Goal: Task Accomplishment & Management: Use online tool/utility

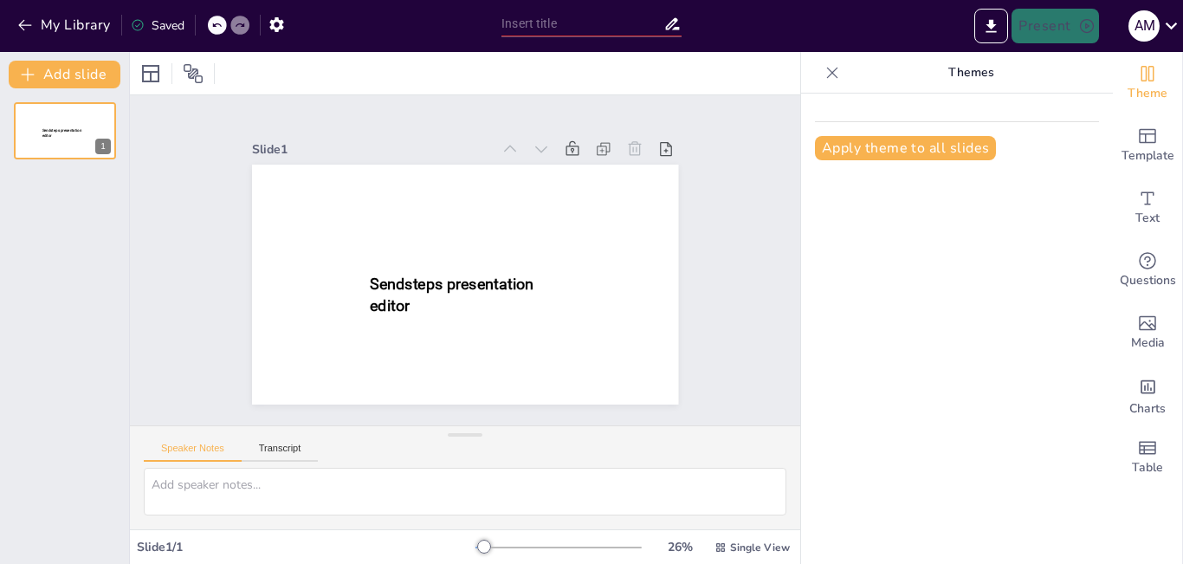
type input "New Sendsteps"
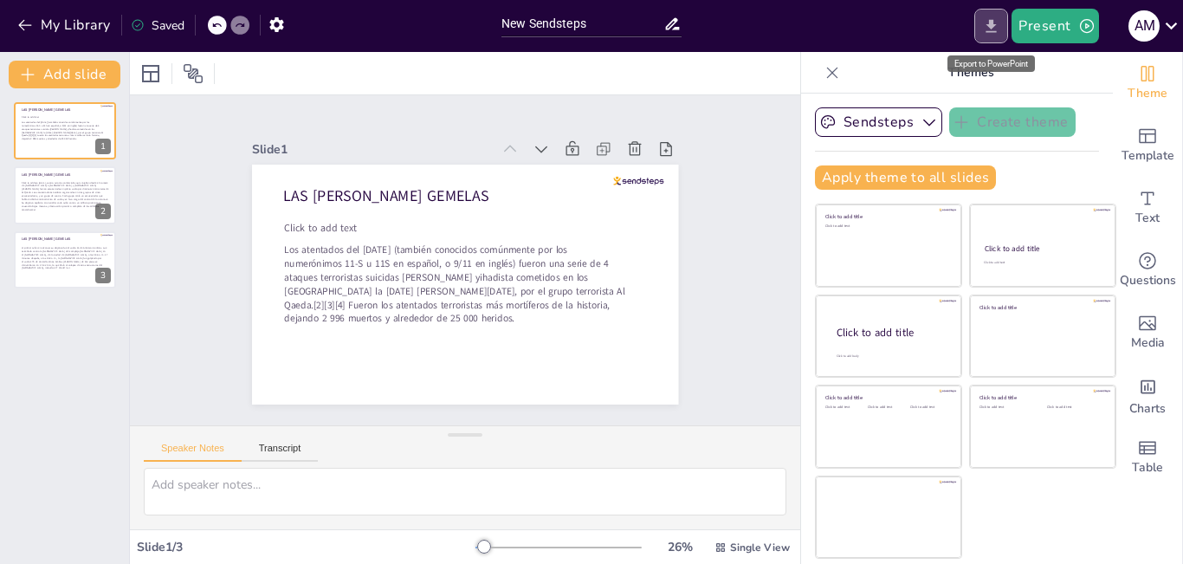
click at [980, 29] on button "Export to PowerPoint" at bounding box center [991, 26] width 34 height 35
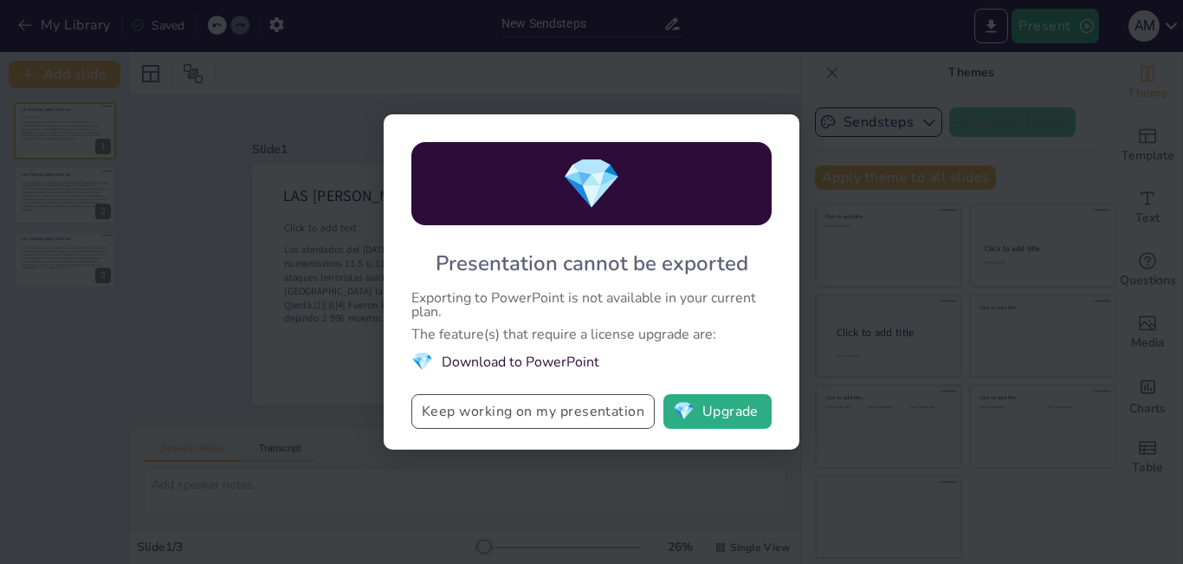
click at [599, 414] on button "Keep working on my presentation" at bounding box center [532, 411] width 243 height 35
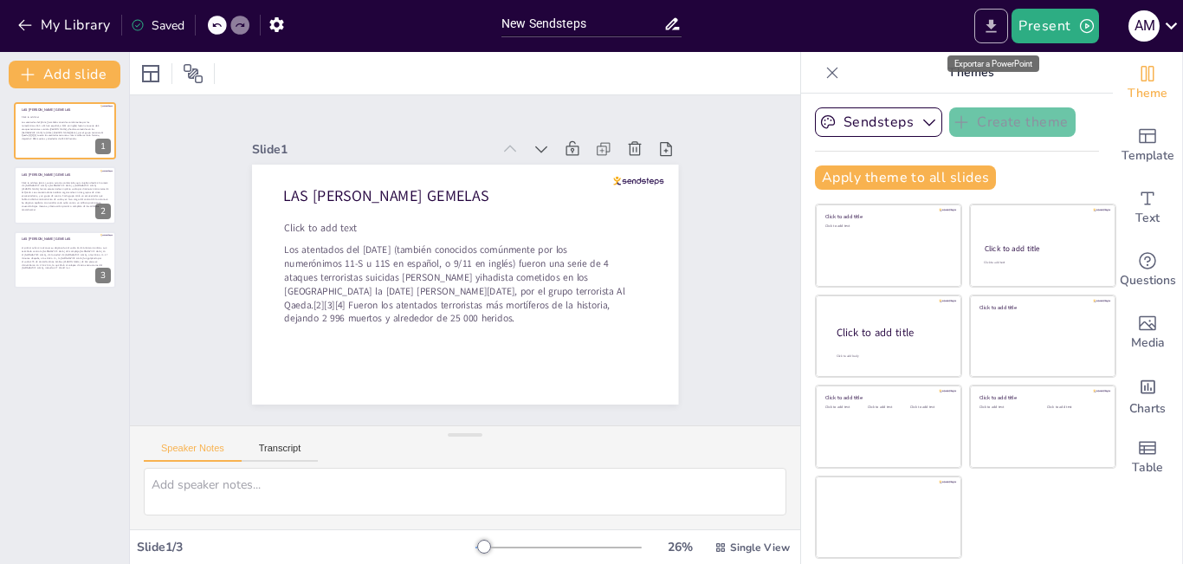
click at [993, 30] on icon "Export to PowerPoint" at bounding box center [991, 26] width 18 height 18
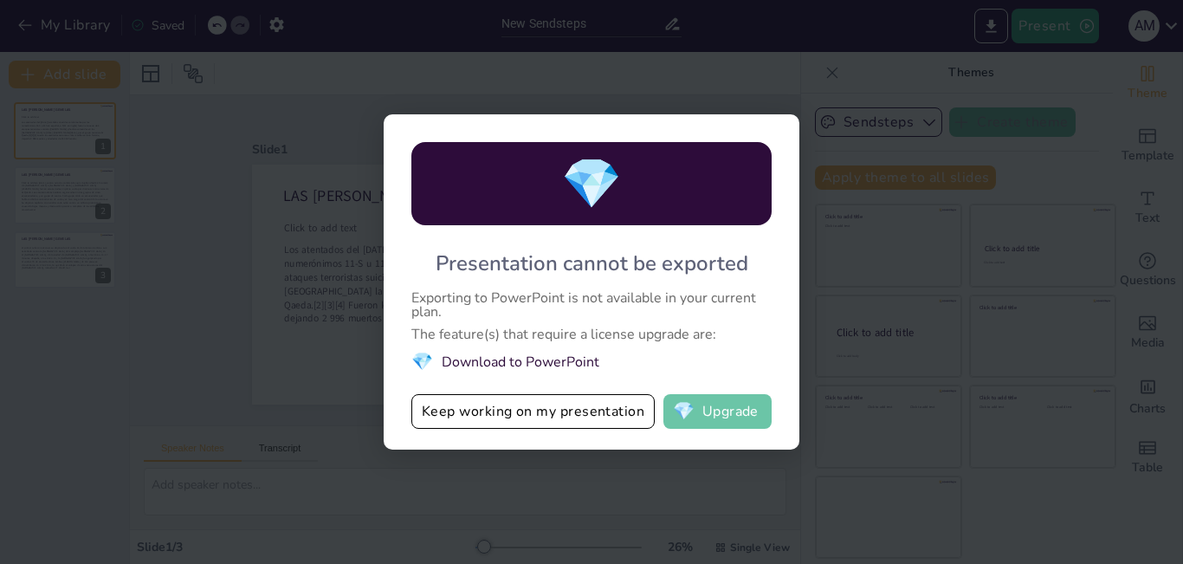
click at [730, 417] on button "💎 Upgrade" at bounding box center [717, 411] width 108 height 35
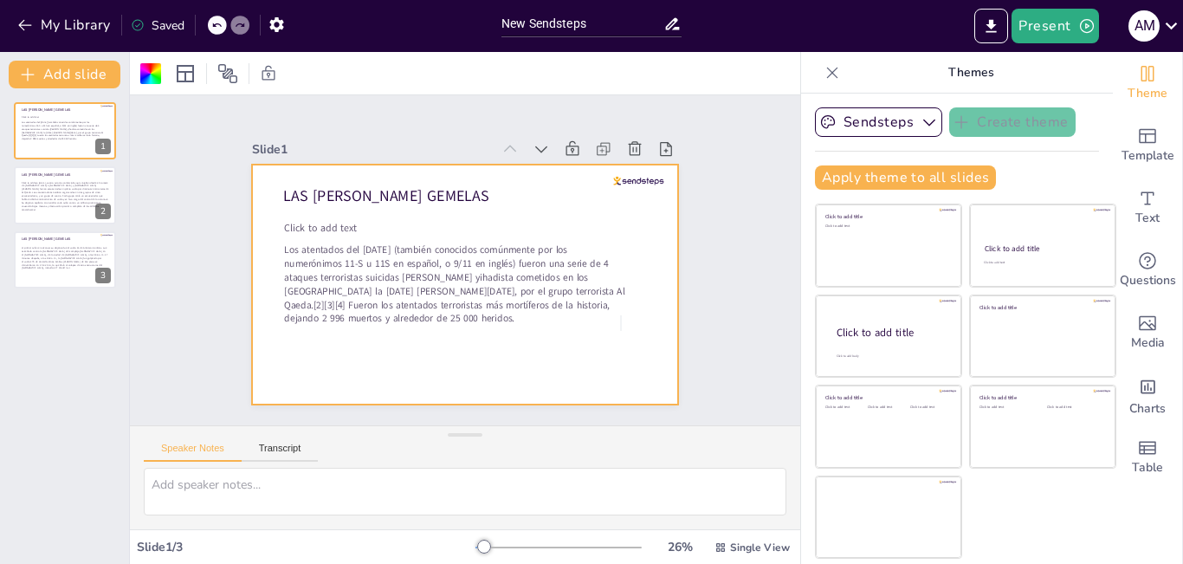
click at [825, 73] on icon at bounding box center [832, 72] width 17 height 17
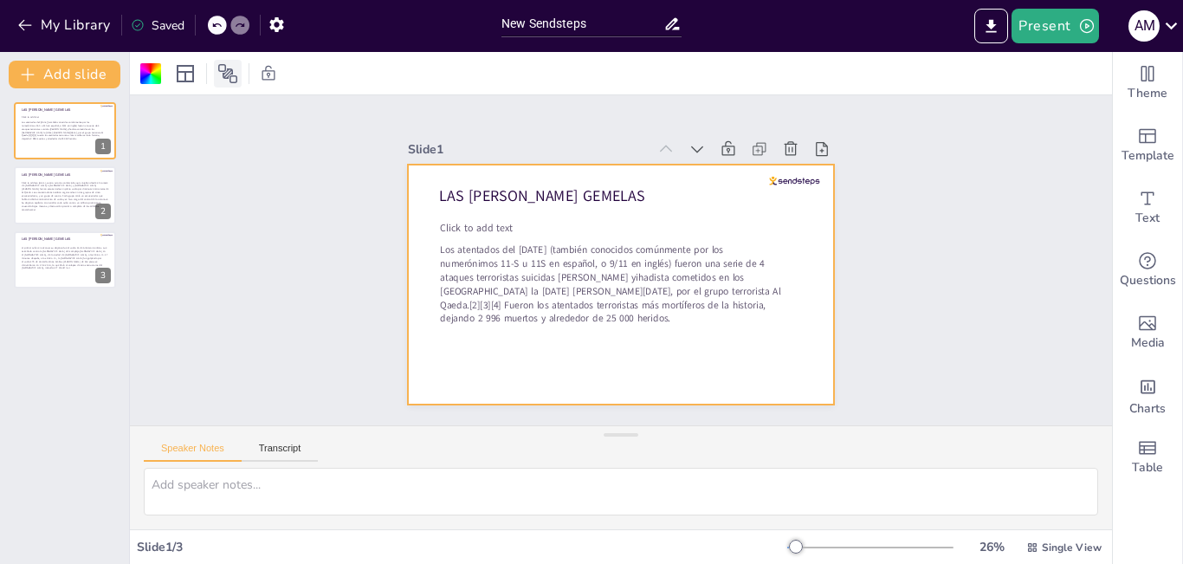
click at [223, 74] on icon at bounding box center [227, 73] width 19 height 19
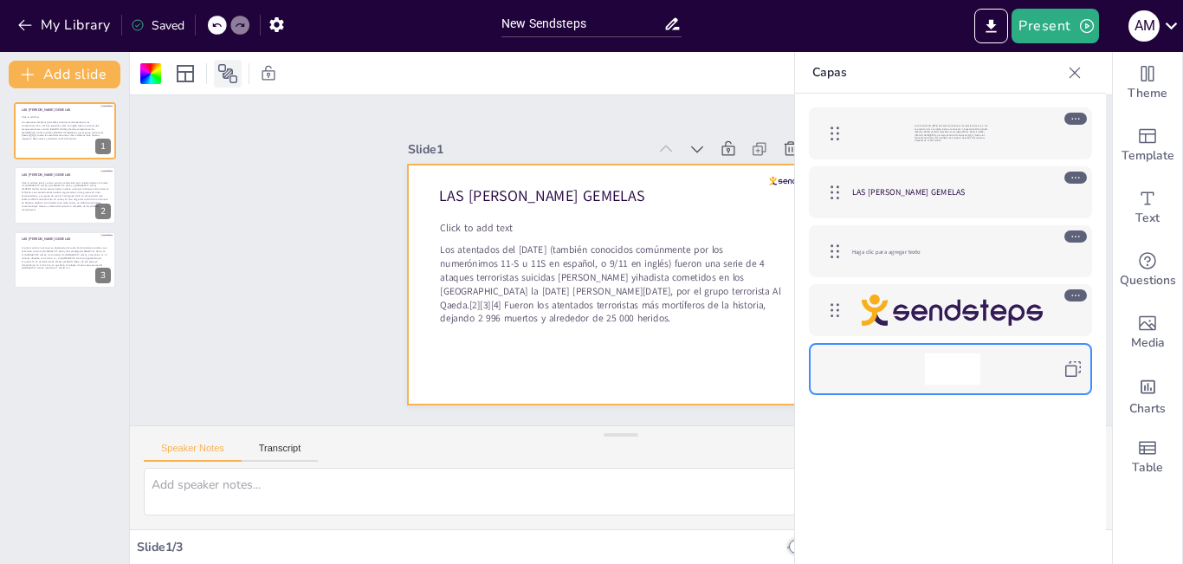
click at [224, 71] on icon at bounding box center [227, 73] width 19 height 19
click at [1008, 152] on div "Los atentados del 11 de septiembre de 2001 (también conocidos por los numerónim…" at bounding box center [950, 133] width 283 height 52
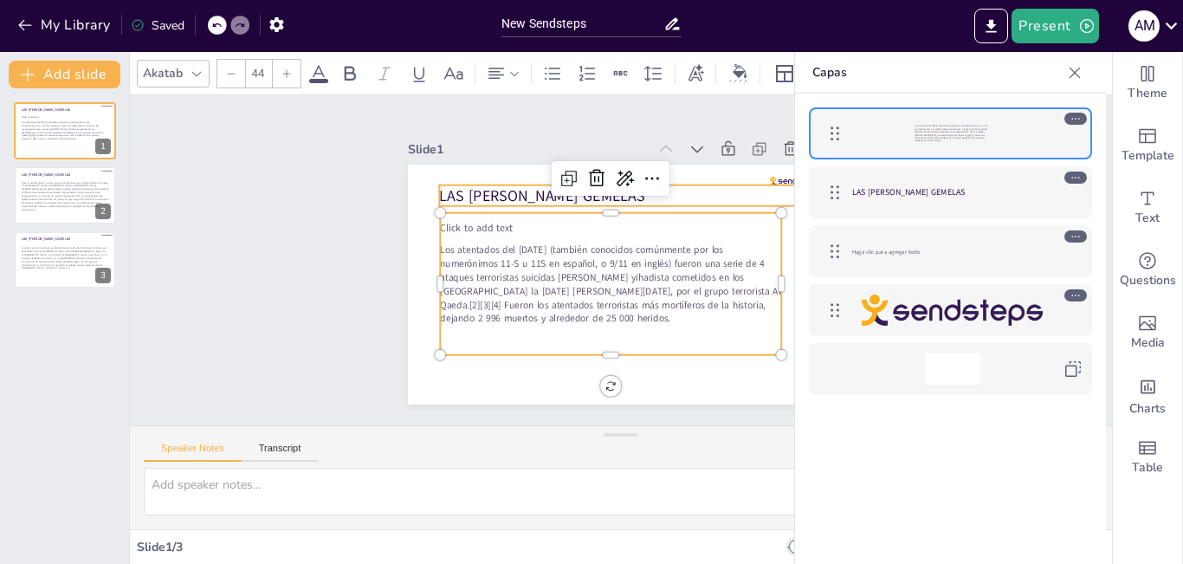
click at [971, 197] on p "LAS [PERSON_NAME] GEMELAS" at bounding box center [952, 191] width 200 height 11
type input "68"
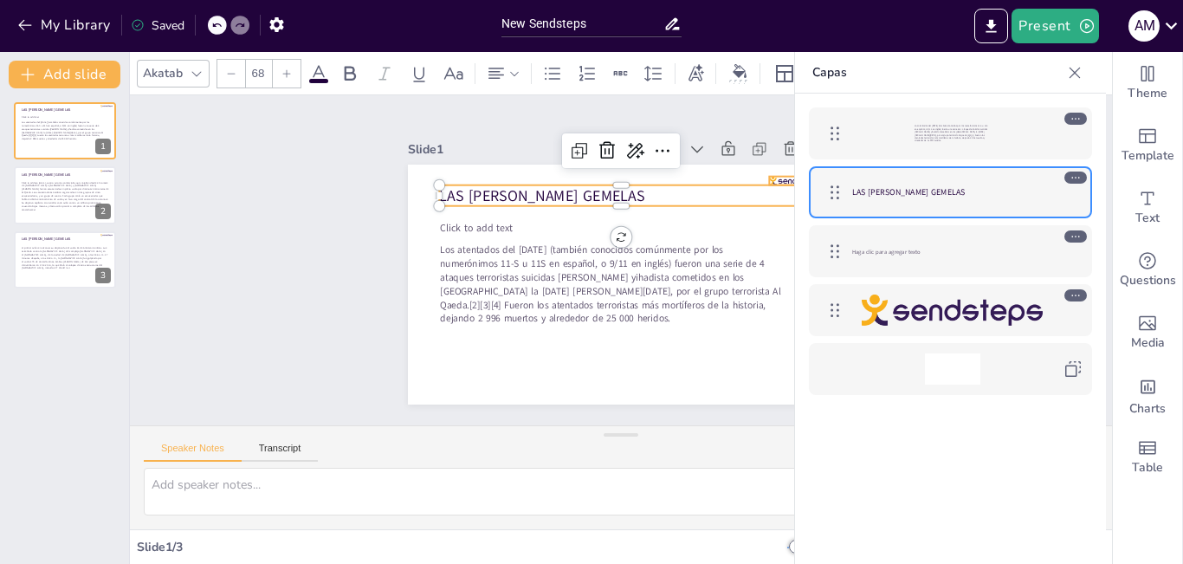
click at [966, 316] on div at bounding box center [952, 309] width 181 height 31
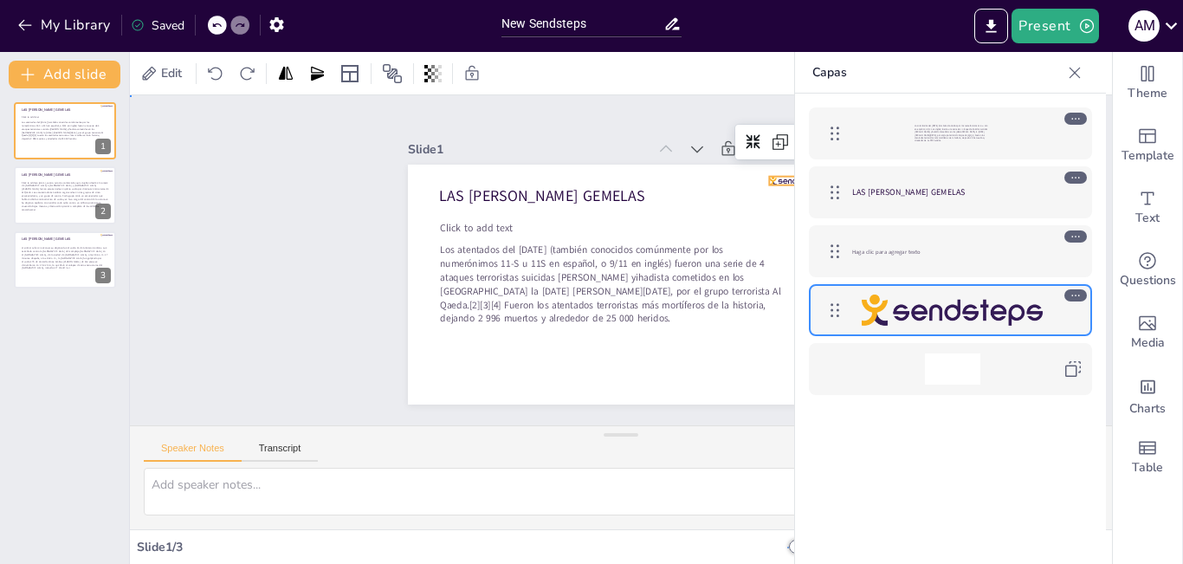
click at [284, 277] on div "Slide 1 Click to add text LAS TORRES GEMELAS Los atentados del 11 de septiembre…" at bounding box center [621, 260] width 982 height 330
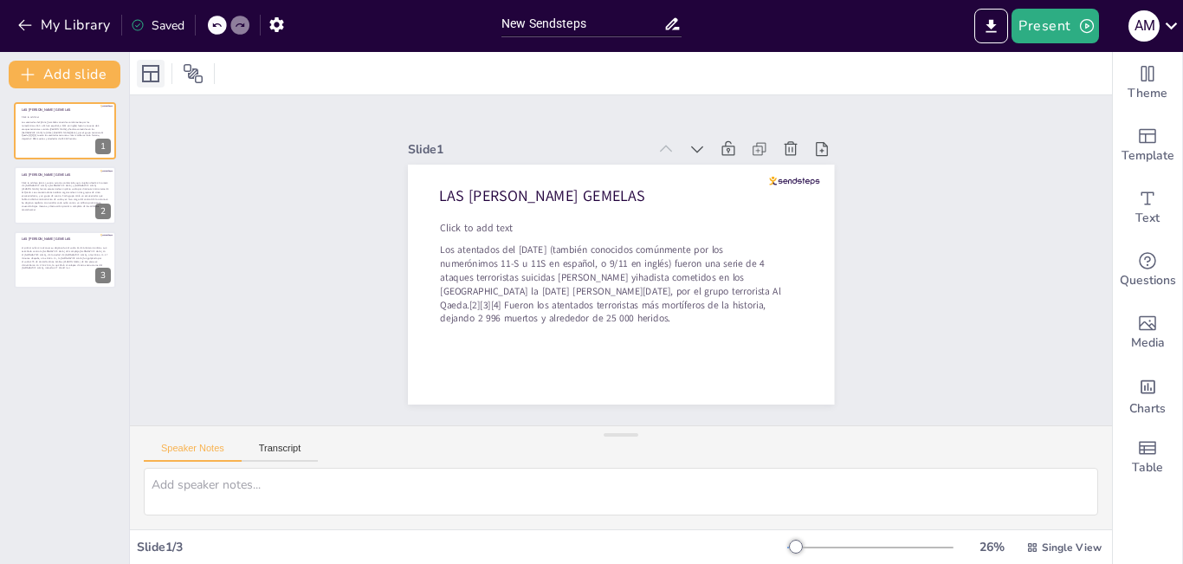
click at [153, 70] on icon at bounding box center [150, 73] width 21 height 21
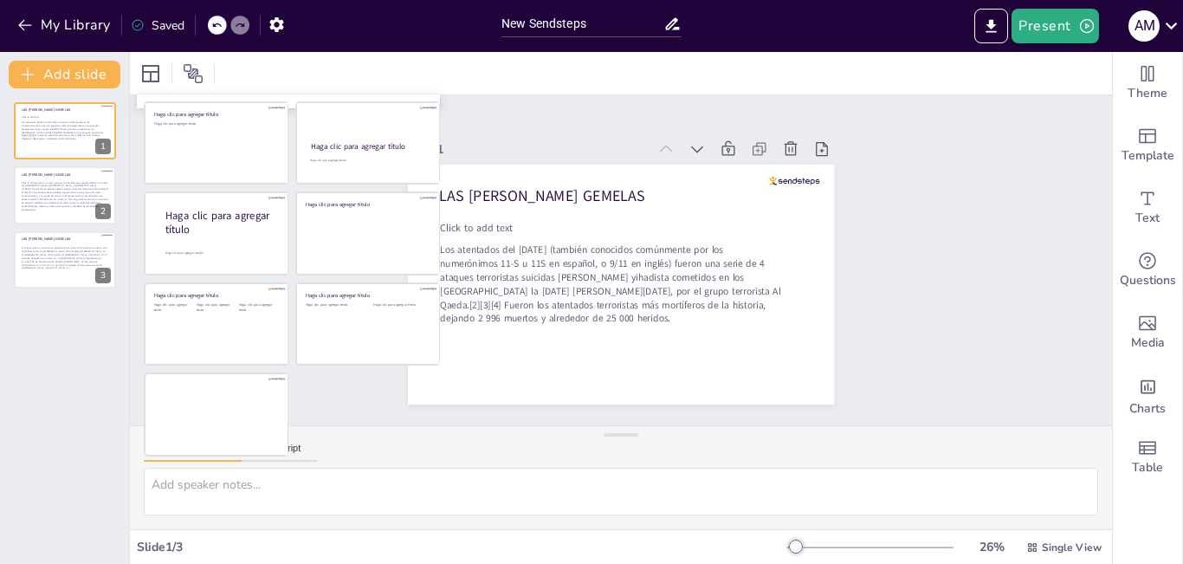
click at [914, 230] on div "Slide 1 Click to add text LAS TORRES GEMELAS Los atentados del 11 de septiembre…" at bounding box center [621, 260] width 982 height 330
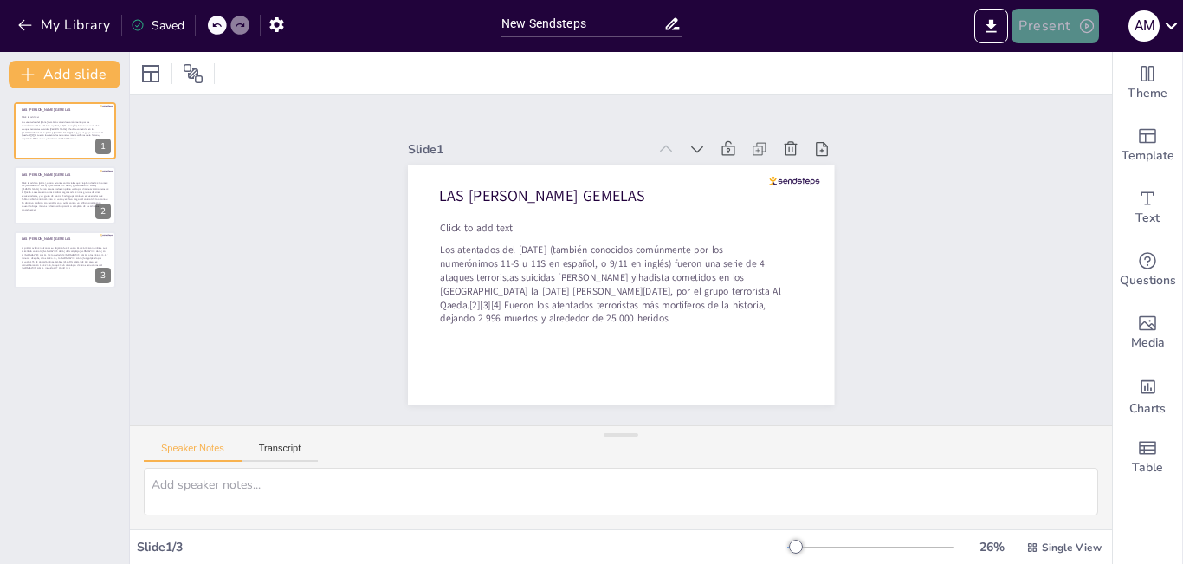
click at [1046, 30] on button "Present" at bounding box center [1055, 26] width 87 height 35
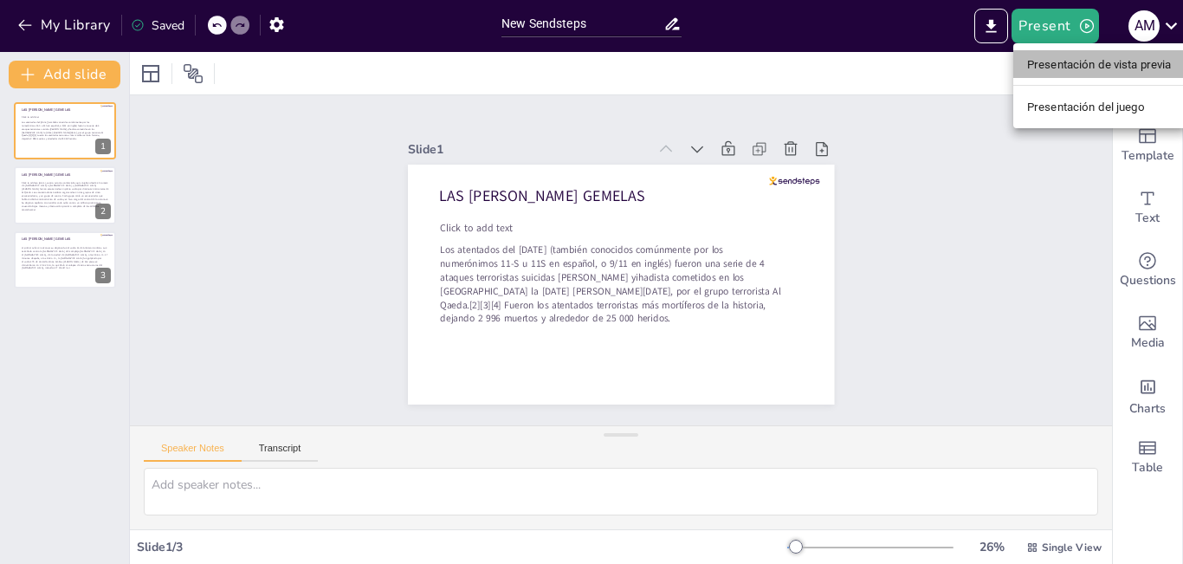
click at [1054, 62] on font "Presentación de vista previa" at bounding box center [1099, 64] width 145 height 13
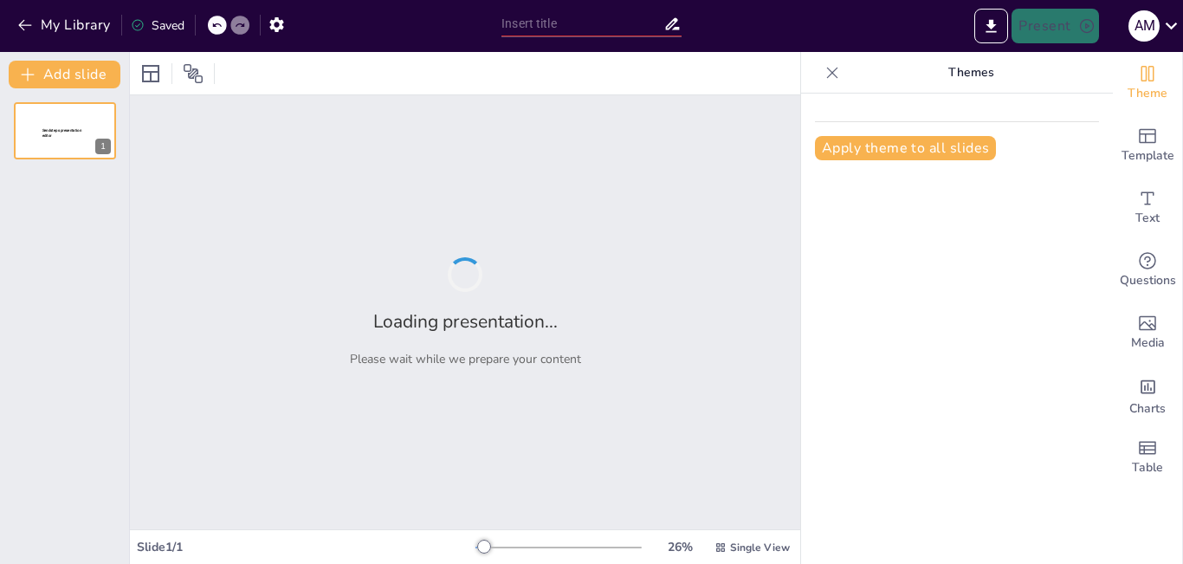
type input "New Sendsteps"
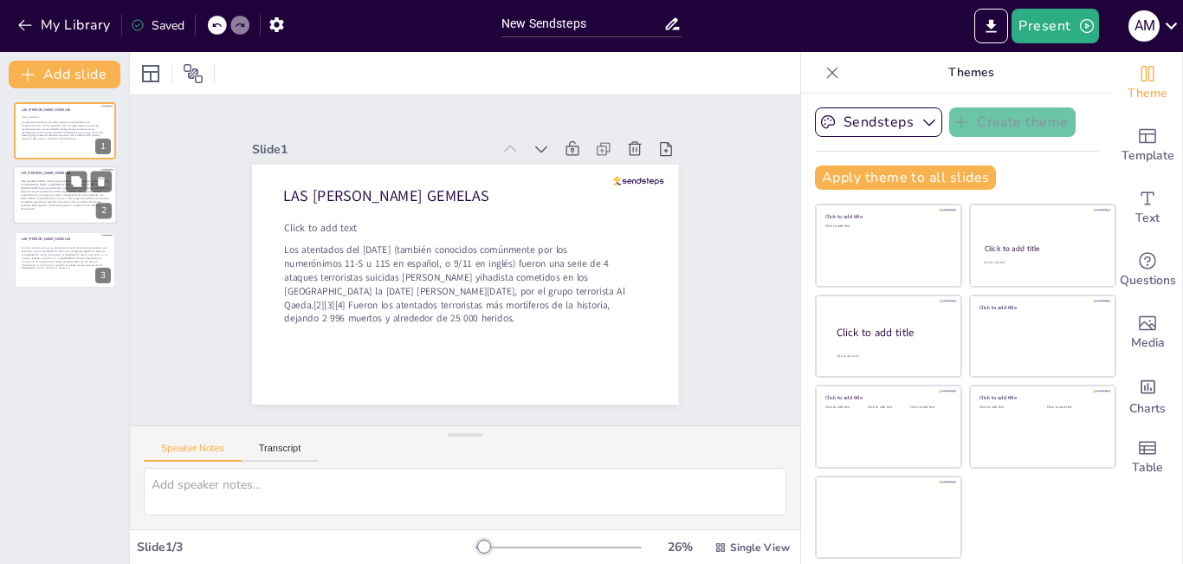
click at [65, 198] on p "Click to add Esa [DATE], cuatro aviones comerciales que viajaban desde el nores…" at bounding box center [65, 195] width 88 height 31
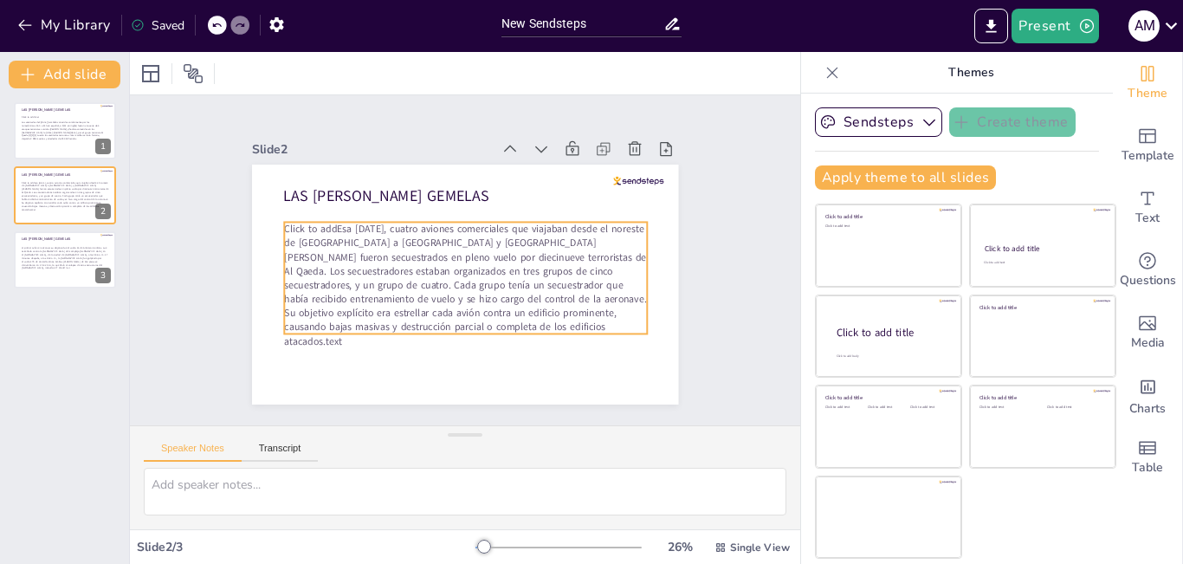
click at [336, 221] on p "Click to add Esa [DATE], cuatro aviones comerciales que viajaban desde el nores…" at bounding box center [449, 279] width 354 height 336
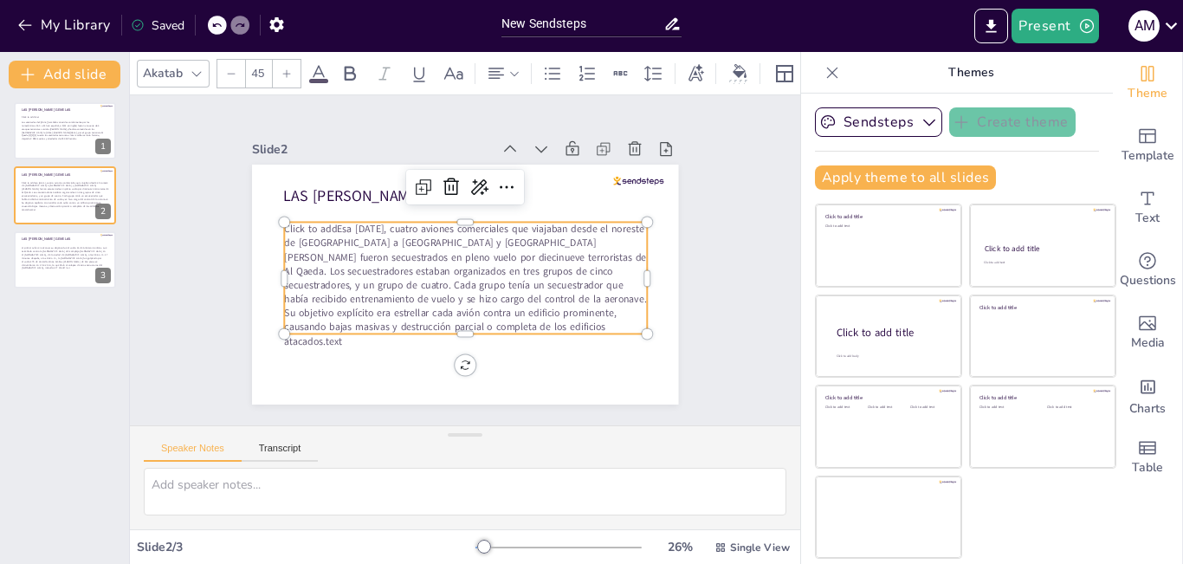
click at [318, 223] on span "Click to add" at bounding box center [310, 229] width 53 height 14
click at [333, 165] on span "Click to add" at bounding box center [358, 144] width 51 height 42
click at [451, 130] on span "Click to add" at bounding box center [463, 102] width 24 height 55
click at [324, 224] on p "Click to add Esa mañana, cuatro aviones comerciales que viajaban desde el nores…" at bounding box center [442, 271] width 262 height 383
click at [702, 225] on div "Slide 1 Click to add text LAS TORRES GEMELAS Los atentados del 11 de septiembre…" at bounding box center [464, 260] width 587 height 436
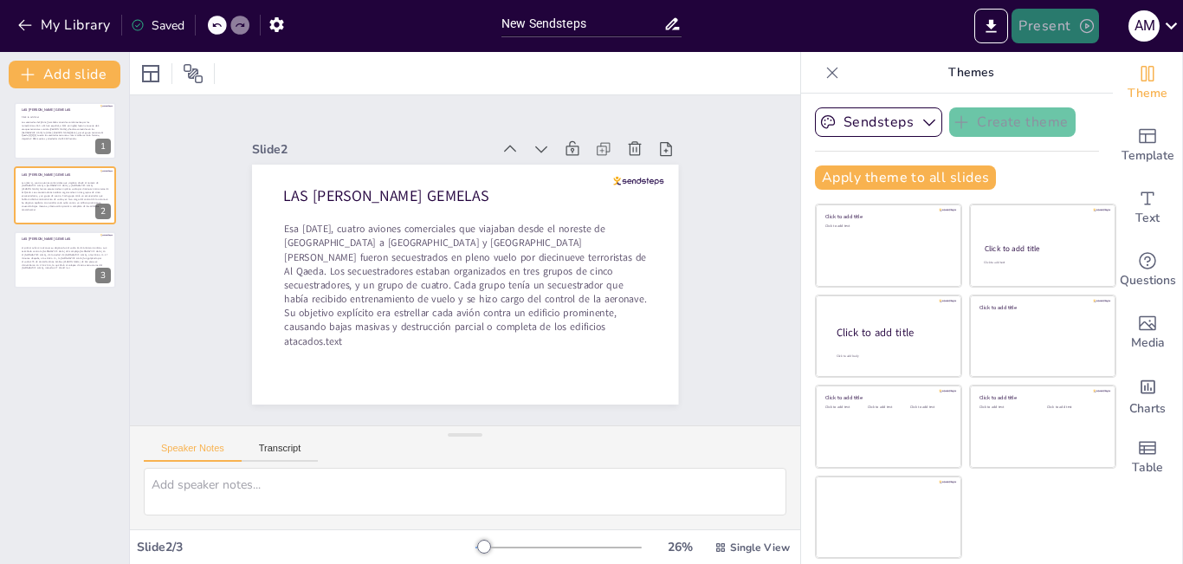
click at [1044, 25] on button "Present" at bounding box center [1055, 26] width 87 height 35
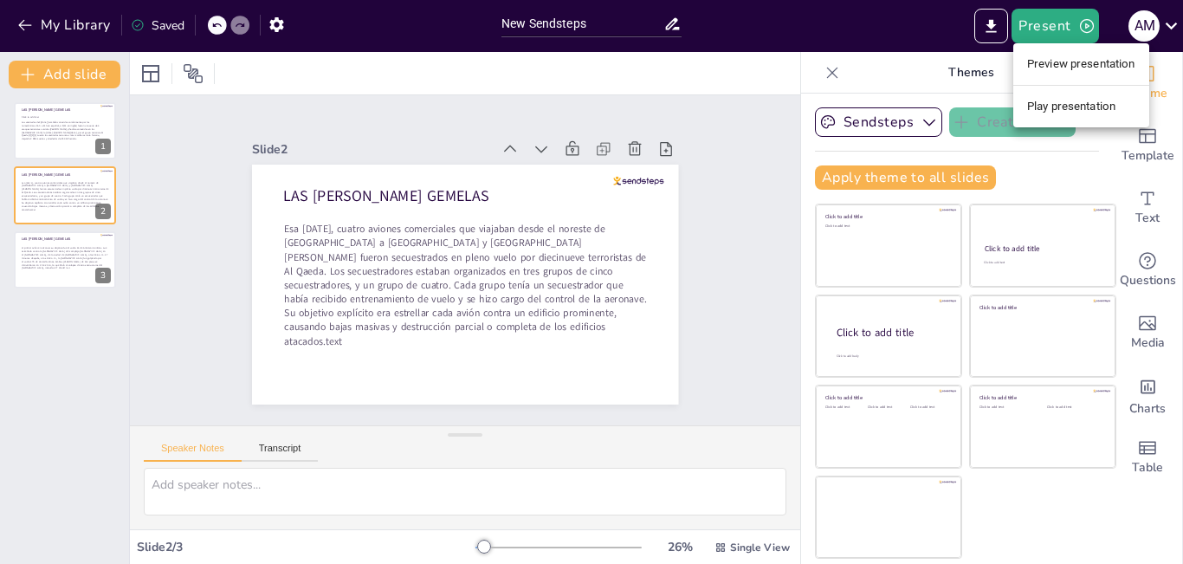
click at [1045, 66] on li "Preview presentation" at bounding box center [1081, 64] width 136 height 28
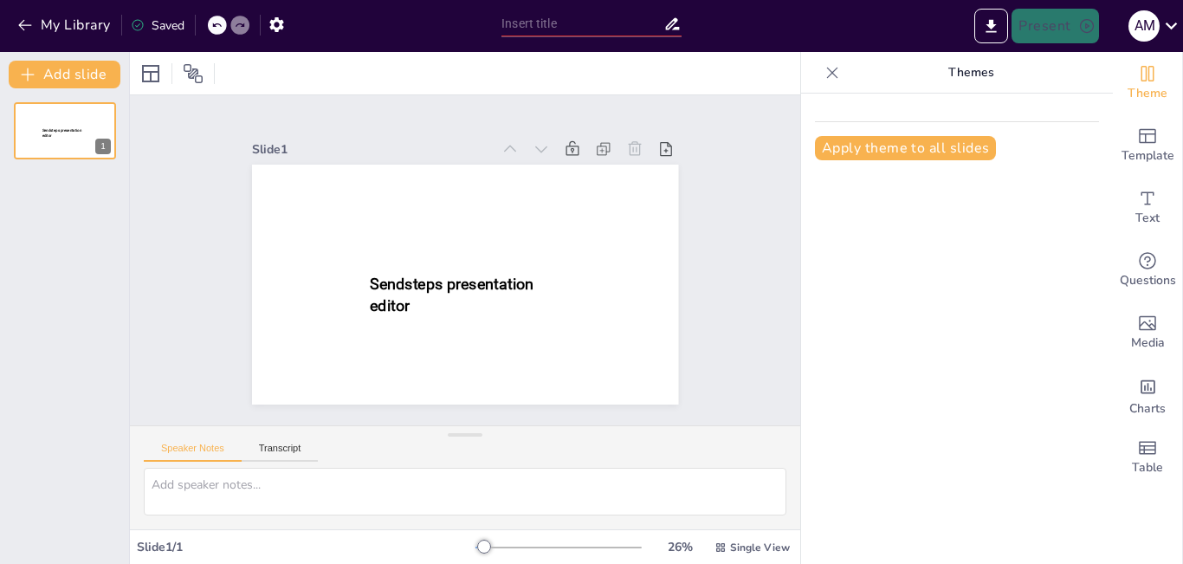
type input "New Sendsteps"
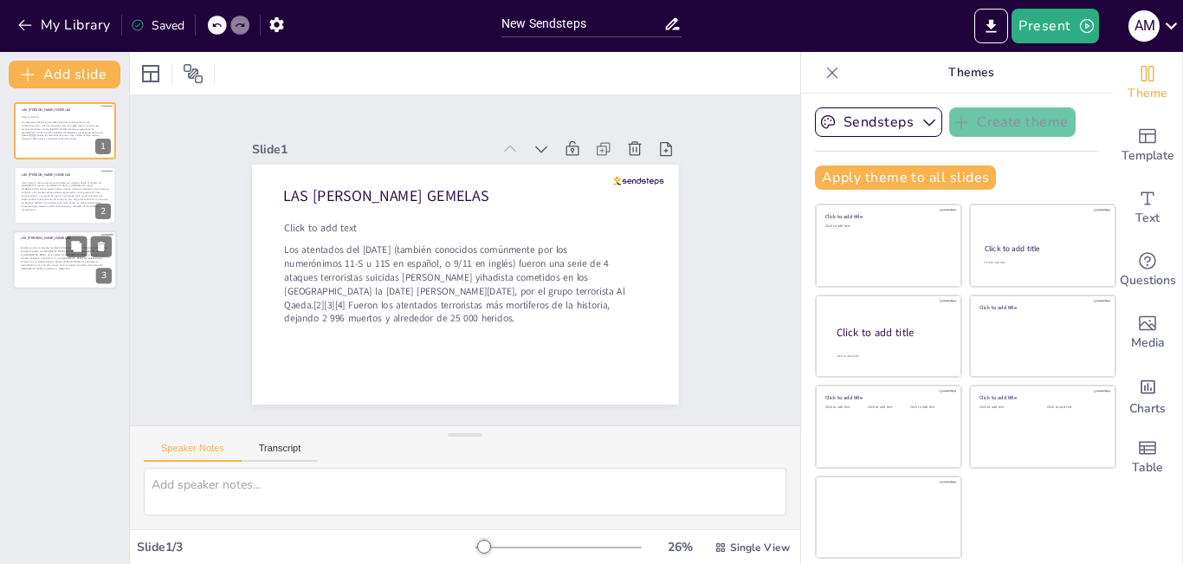
click at [56, 249] on p "El primer avión en alcanzar su objetivo fue el vuelo 11 de American Airlines. F…" at bounding box center [65, 258] width 88 height 24
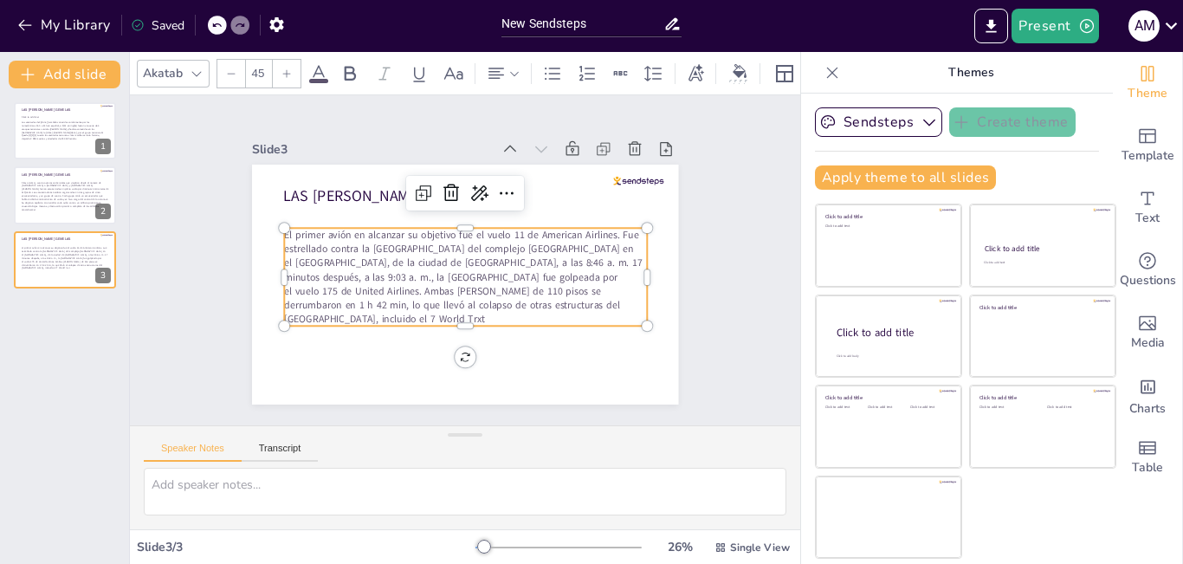
click at [351, 309] on p "El primer avión en alcanzar su objetivo fue el vuelo 11 de American Airlines. F…" at bounding box center [465, 277] width 363 height 98
click at [521, 326] on div at bounding box center [465, 333] width 363 height 14
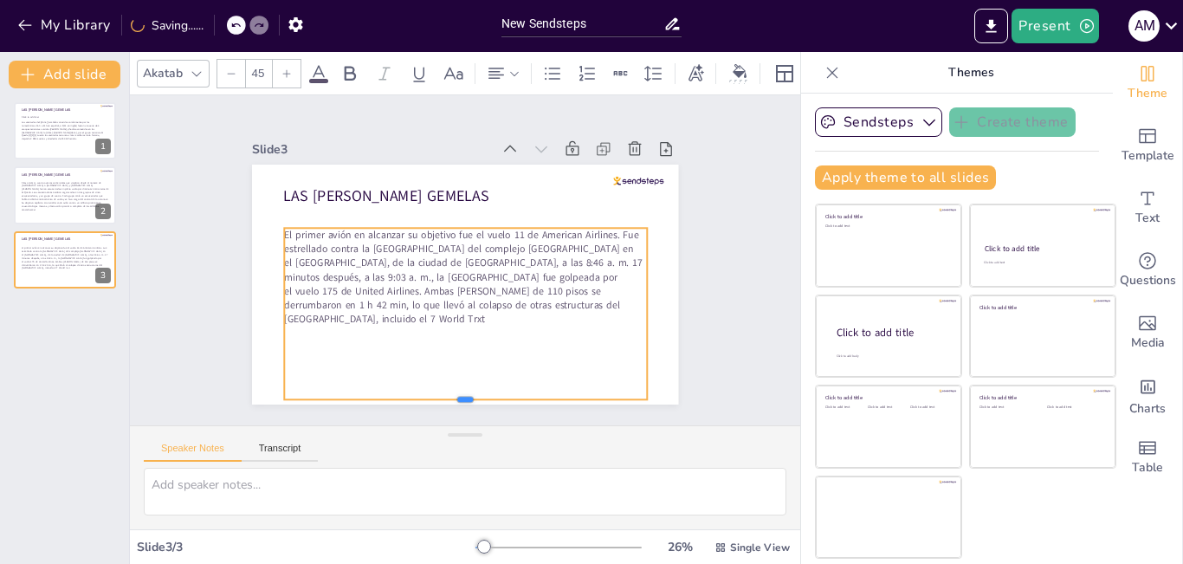
drag, startPoint x: 454, startPoint y: 323, endPoint x: 432, endPoint y: 367, distance: 49.2
click at [457, 399] on div at bounding box center [465, 406] width 363 height 14
click at [425, 343] on div "El primer avión en alcanzar su objetivo fue el vuelo 11 de American Airlines. F…" at bounding box center [465, 313] width 363 height 171
click at [405, 306] on p "El primer avión en alcanzar su objetivo fue el vuelo 11 de American Airlines. F…" at bounding box center [465, 277] width 363 height 98
drag, startPoint x: 376, startPoint y: 310, endPoint x: 262, endPoint y: 320, distance: 113.9
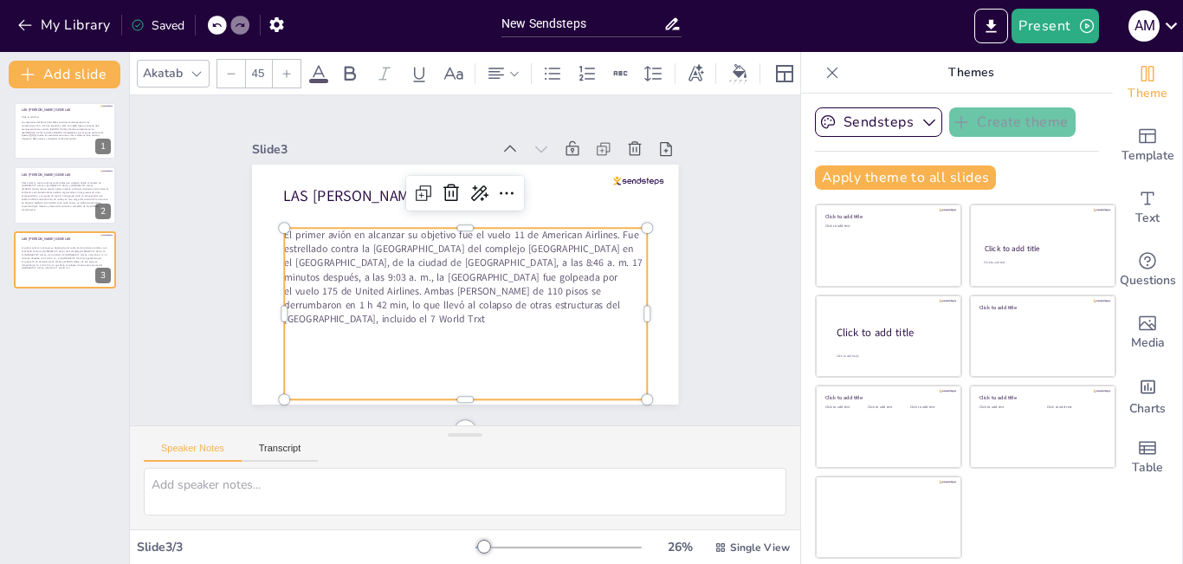
click at [370, 310] on p "El primer avión en alcanzar su objetivo fue el vuelo 11 de American Airlines. F…" at bounding box center [465, 277] width 363 height 98
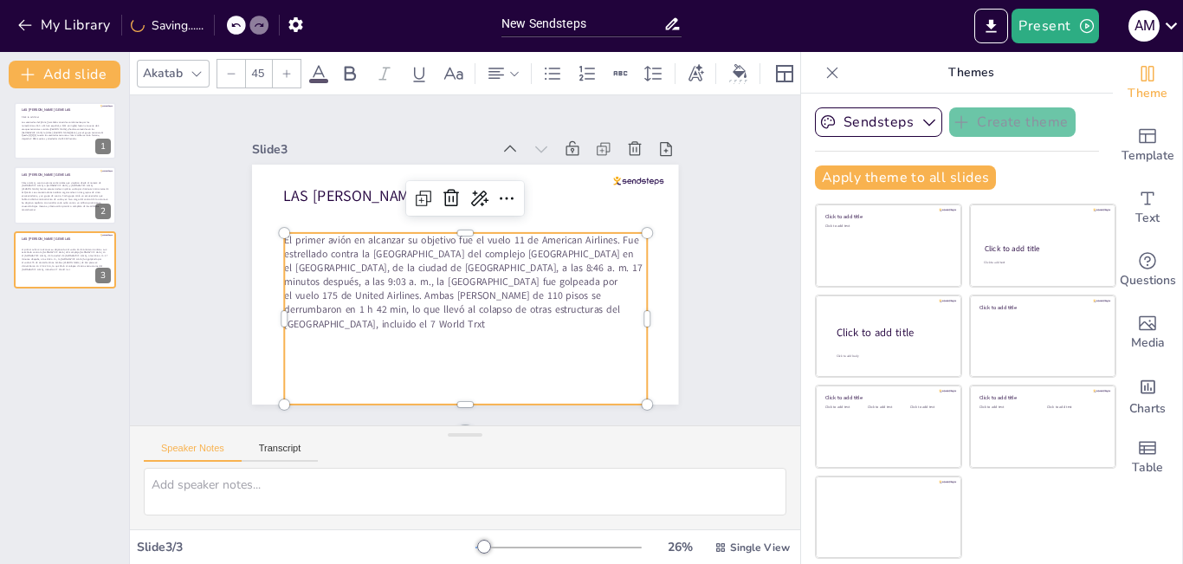
click at [327, 322] on p "El primer avión en alcanzar su objetivo fue el vuelo 11 de American Airlines. F…" at bounding box center [465, 282] width 363 height 98
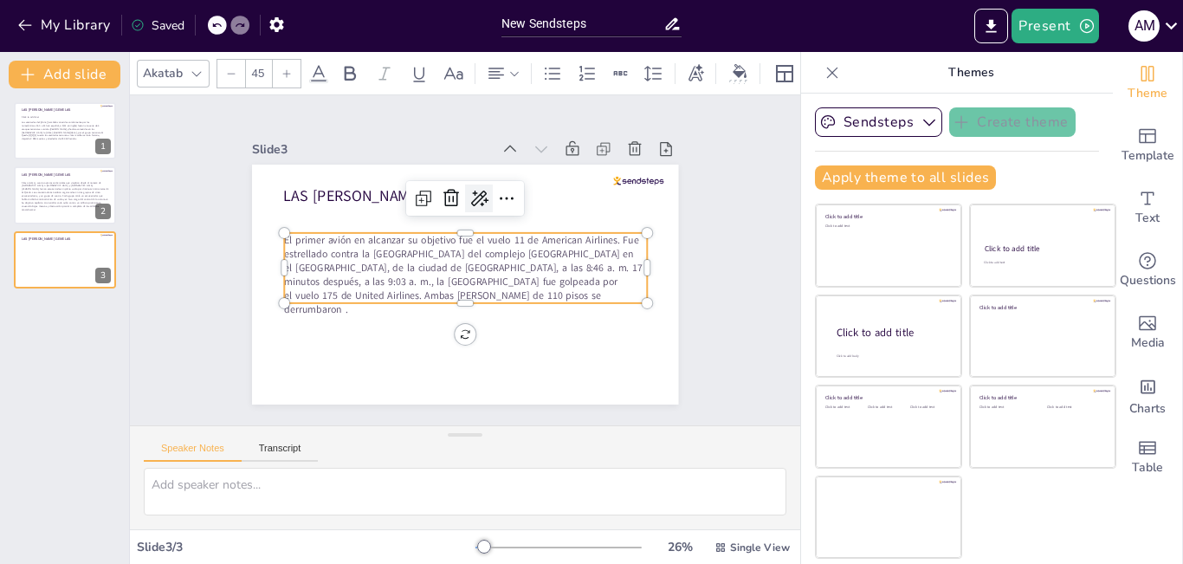
click at [471, 191] on icon at bounding box center [479, 199] width 17 height 16
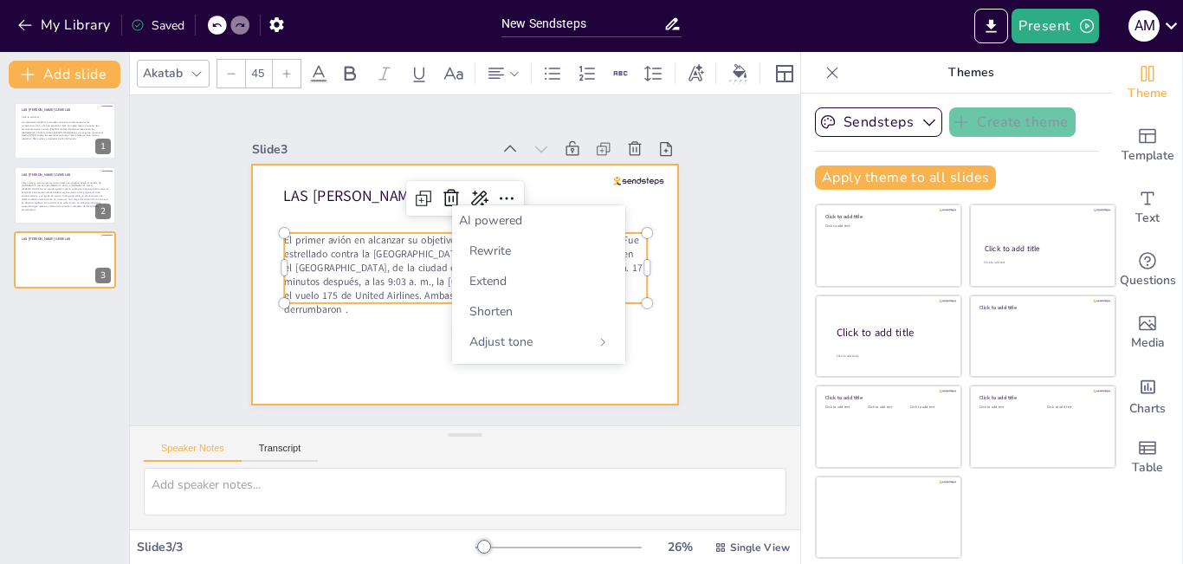
click at [422, 323] on div at bounding box center [465, 285] width 426 height 240
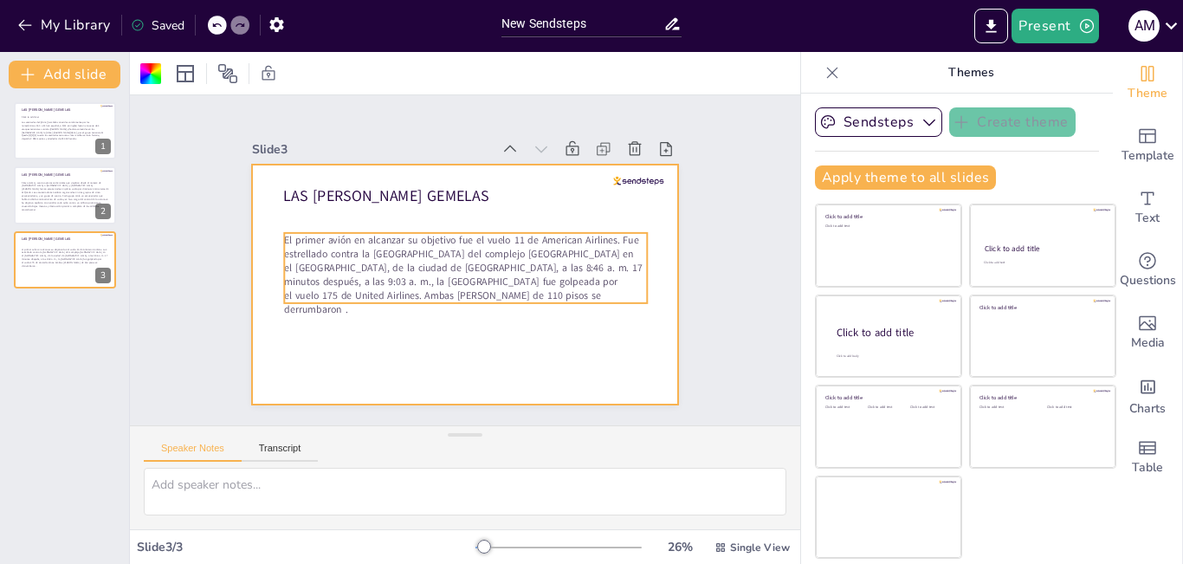
click at [569, 285] on p "El primer avión en alcanzar su objetivo fue el vuelo 11 de American Airlines. F…" at bounding box center [465, 275] width 363 height 84
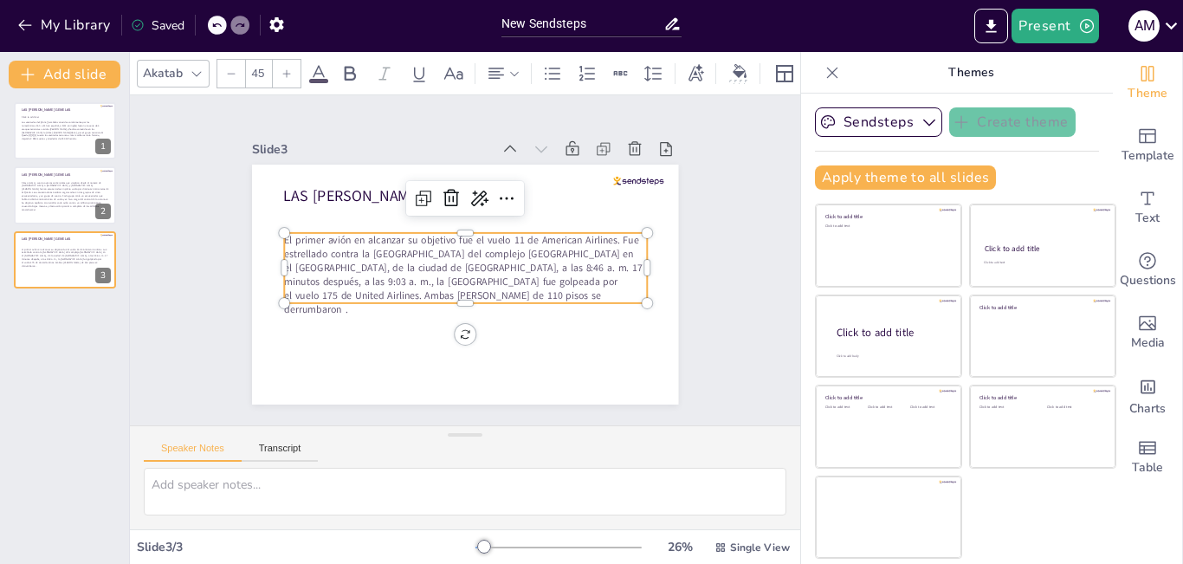
click at [566, 290] on p "El primer avión en alcanzar su objetivo fue el vuelo 11 de American Airlines. F…" at bounding box center [465, 275] width 363 height 84
click at [560, 292] on p "El primer avión en alcanzar su objetivo fue el vuelo 11 de American Airlines. F…" at bounding box center [465, 275] width 363 height 84
click at [547, 290] on p "El primer avión en alcanzar su objetivo fue el vuelo 11 de American Airlines. F…" at bounding box center [465, 275] width 363 height 84
click at [540, 287] on p "El primer avión en alcanzar su objetivo fue el vuelo 11 de American Airlines. F…" at bounding box center [465, 275] width 363 height 84
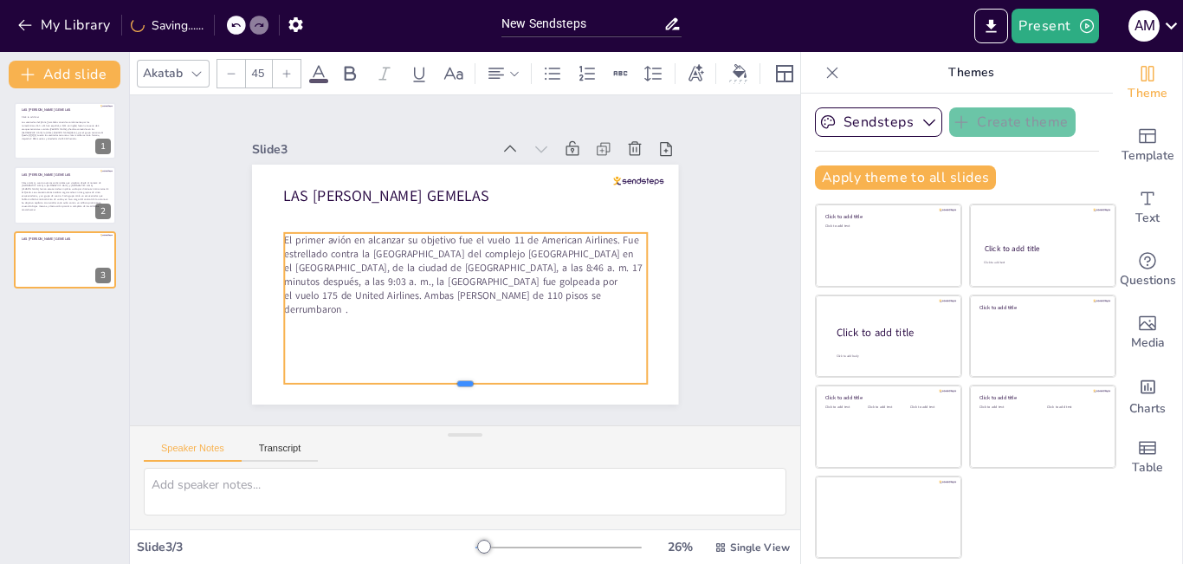
drag, startPoint x: 445, startPoint y: 298, endPoint x: 449, endPoint y: 379, distance: 80.6
click at [449, 384] on div at bounding box center [465, 391] width 363 height 14
click at [459, 328] on div "El primer avión en alcanzar su objetivo fue el vuelo 11 de American Airlines. F…" at bounding box center [465, 308] width 363 height 151
click at [561, 292] on p "El primer avión en alcanzar su objetivo fue el vuelo 11 de American Airlines. F…" at bounding box center [465, 275] width 363 height 84
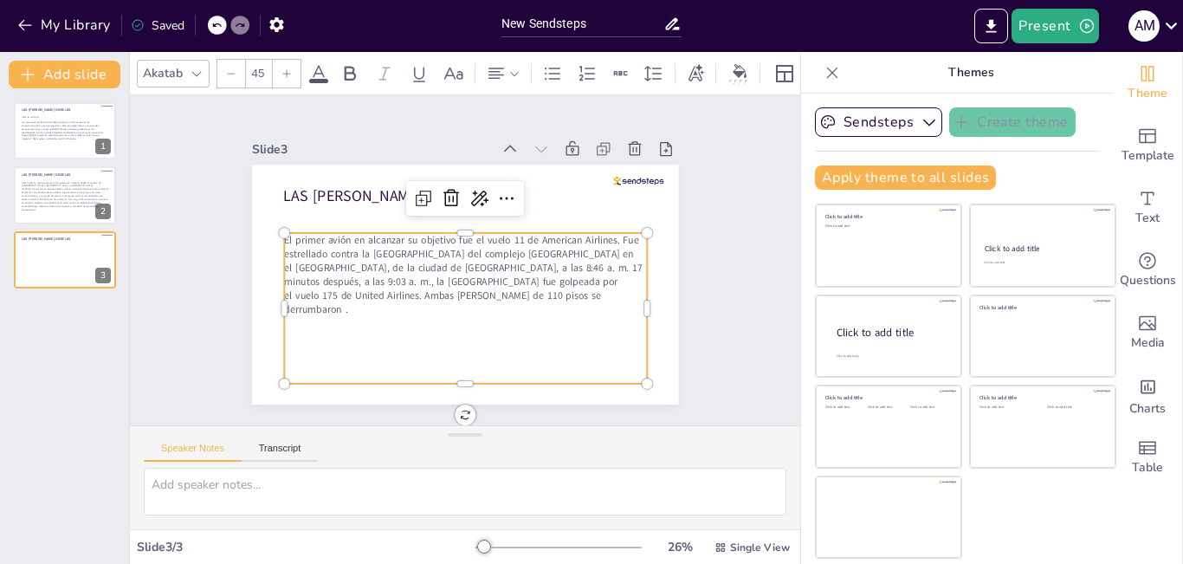
click at [527, 322] on div "El primer avión en alcanzar su objetivo fue el vuelo 11 de American Airlines. F…" at bounding box center [465, 308] width 363 height 151
click at [554, 296] on p "El primer avión en alcanzar su objetivo fue el vuelo 11 de American Airlines. F…" at bounding box center [465, 275] width 363 height 84
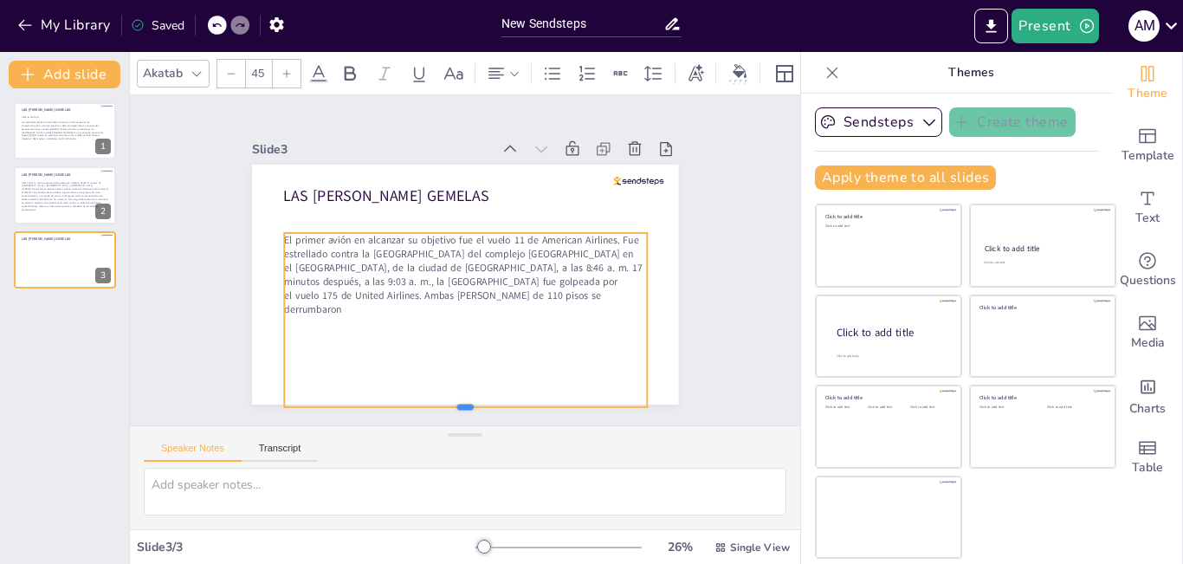
drag, startPoint x: 455, startPoint y: 297, endPoint x: 475, endPoint y: 357, distance: 63.0
click at [458, 407] on div at bounding box center [465, 414] width 363 height 14
click at [479, 345] on div "El primer avión en alcanzar su objetivo fue el vuelo 11 de American Airlines. F…" at bounding box center [465, 320] width 363 height 175
click at [570, 296] on p "El primer avión en alcanzar su objetivo fue el vuelo 11 de American Airlines. F…" at bounding box center [465, 275] width 363 height 84
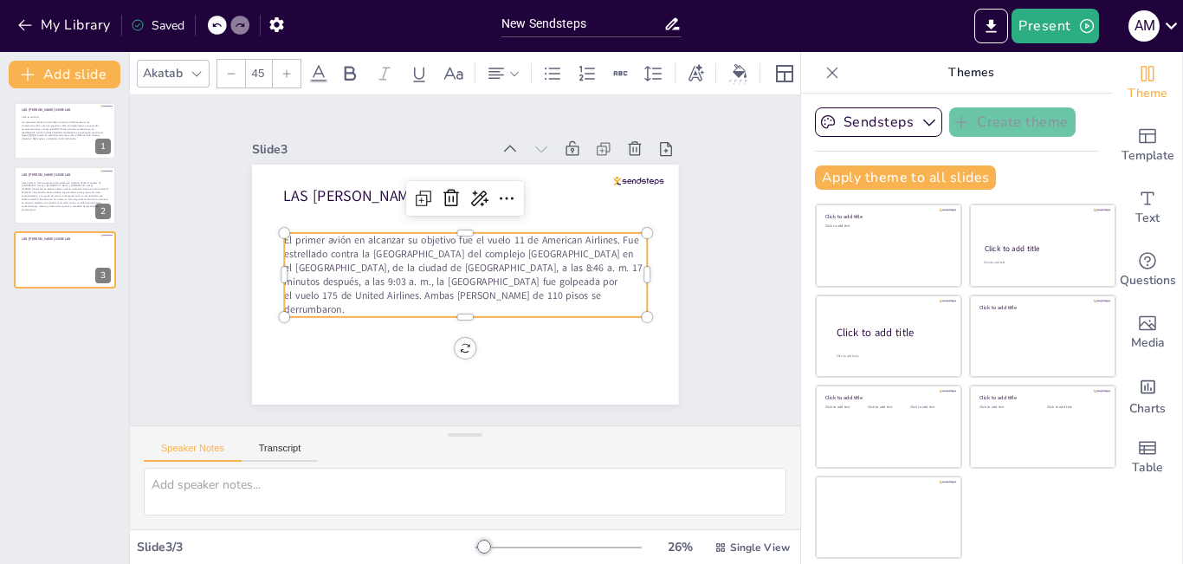
click at [570, 317] on p at bounding box center [465, 324] width 363 height 14
click at [690, 301] on div "Slide 1 Click to add text LAS TORRES GEMELAS Los atentados del 11 de septiembre…" at bounding box center [465, 260] width 523 height 288
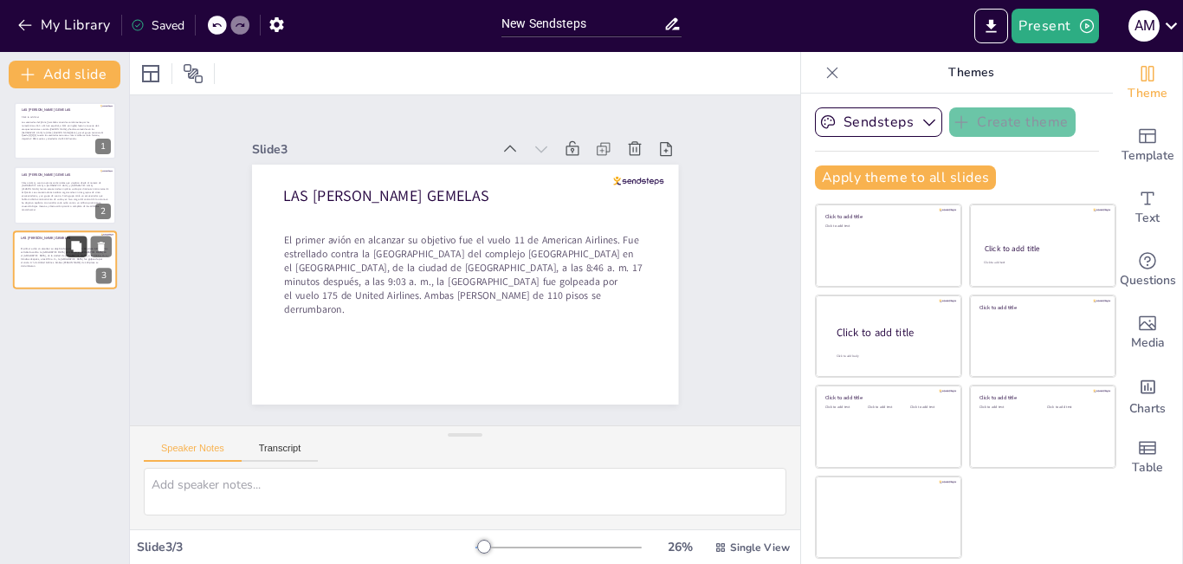
click at [78, 247] on icon at bounding box center [76, 246] width 10 height 10
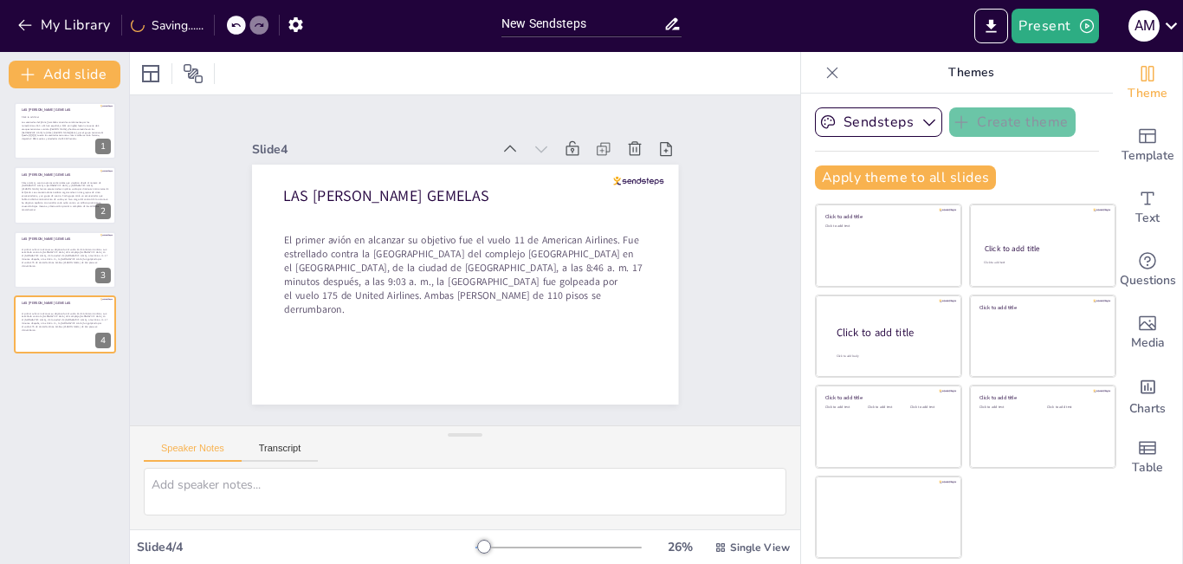
click at [106, 309] on icon at bounding box center [100, 311] width 12 height 12
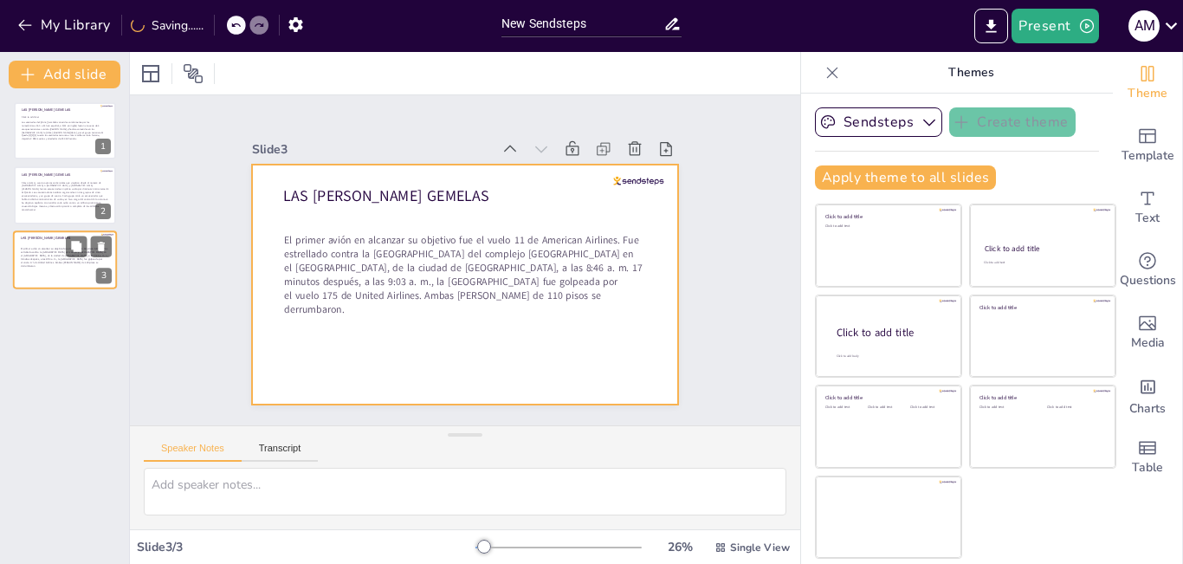
click at [77, 269] on div at bounding box center [65, 259] width 104 height 59
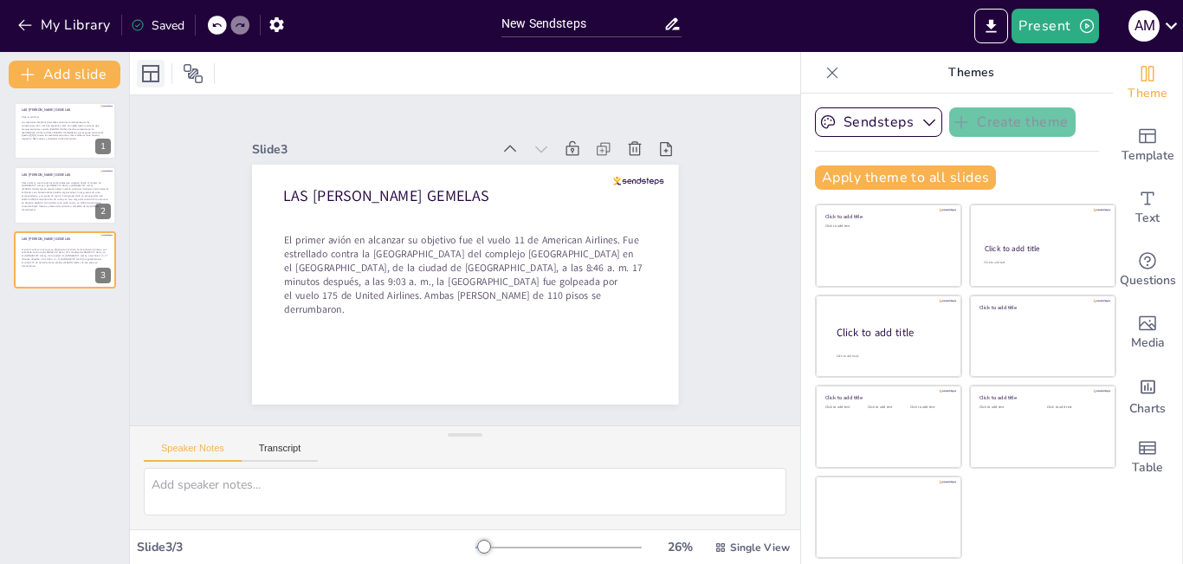
click at [143, 71] on icon at bounding box center [150, 73] width 17 height 17
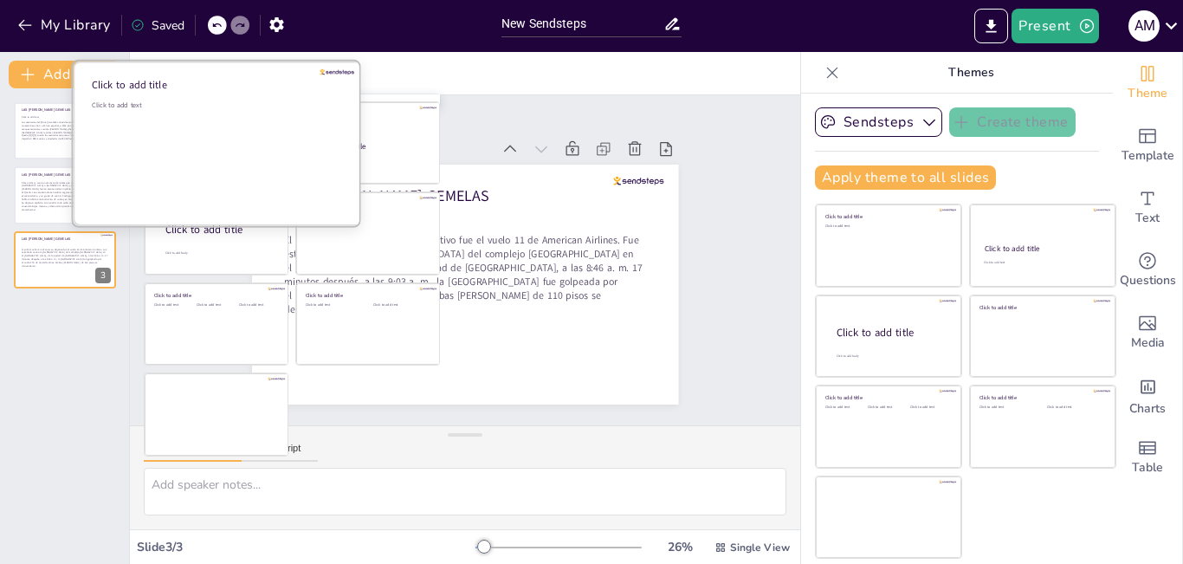
click at [178, 155] on div "Click to add text" at bounding box center [216, 153] width 248 height 107
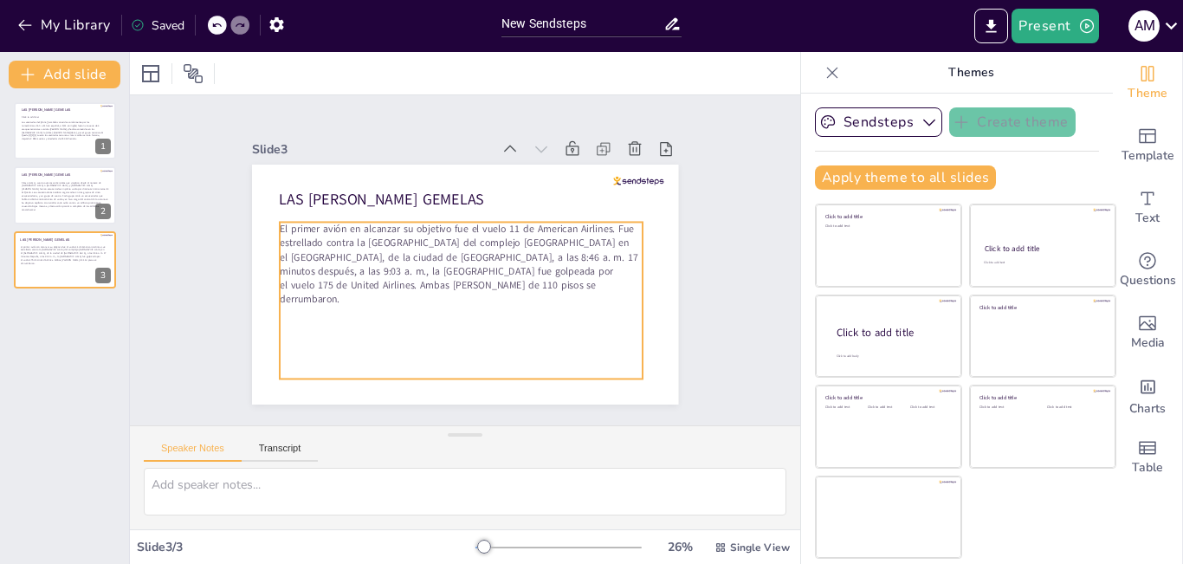
click at [506, 306] on p at bounding box center [461, 313] width 363 height 14
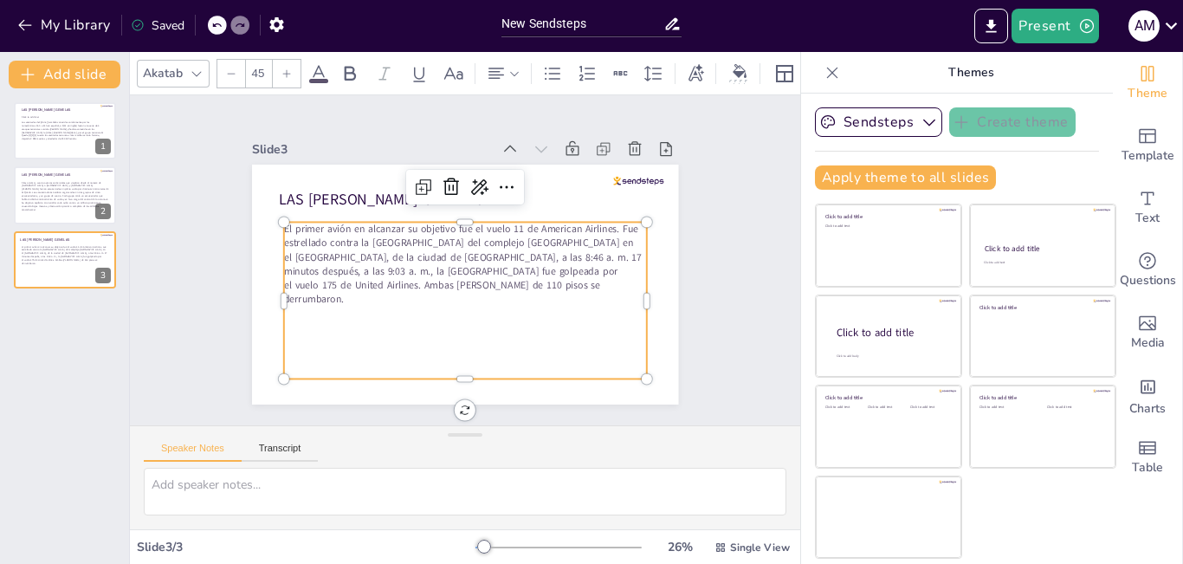
click at [523, 320] on div "El primer avión en alcanzar su objetivo fue el vuelo 11 de American Airlines. F…" at bounding box center [465, 300] width 363 height 157
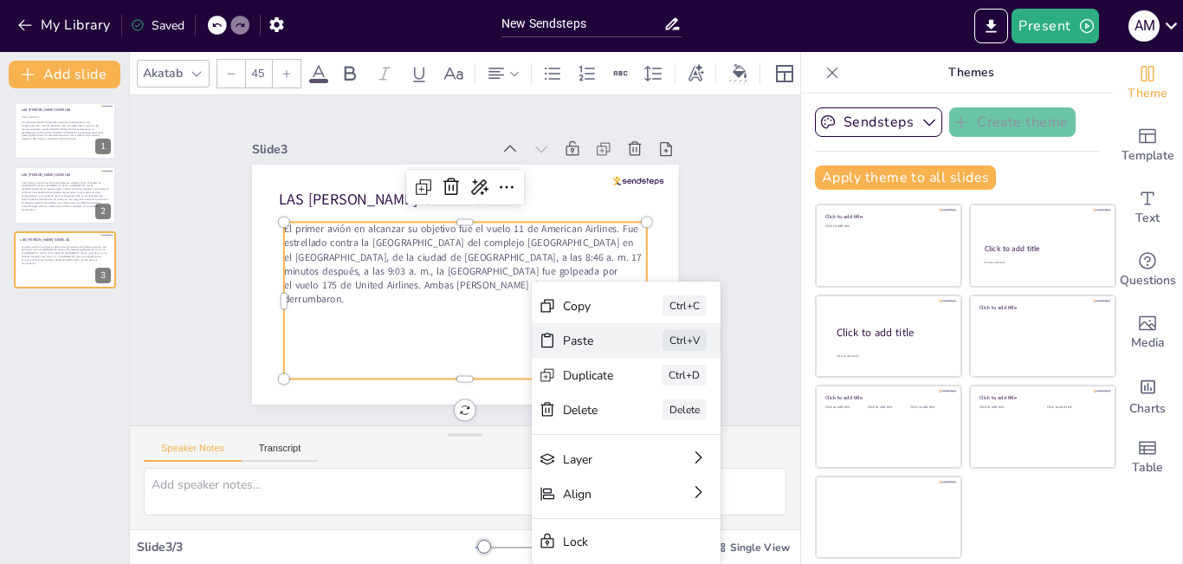
click at [591, 334] on div "Paste" at bounding box center [588, 341] width 51 height 16
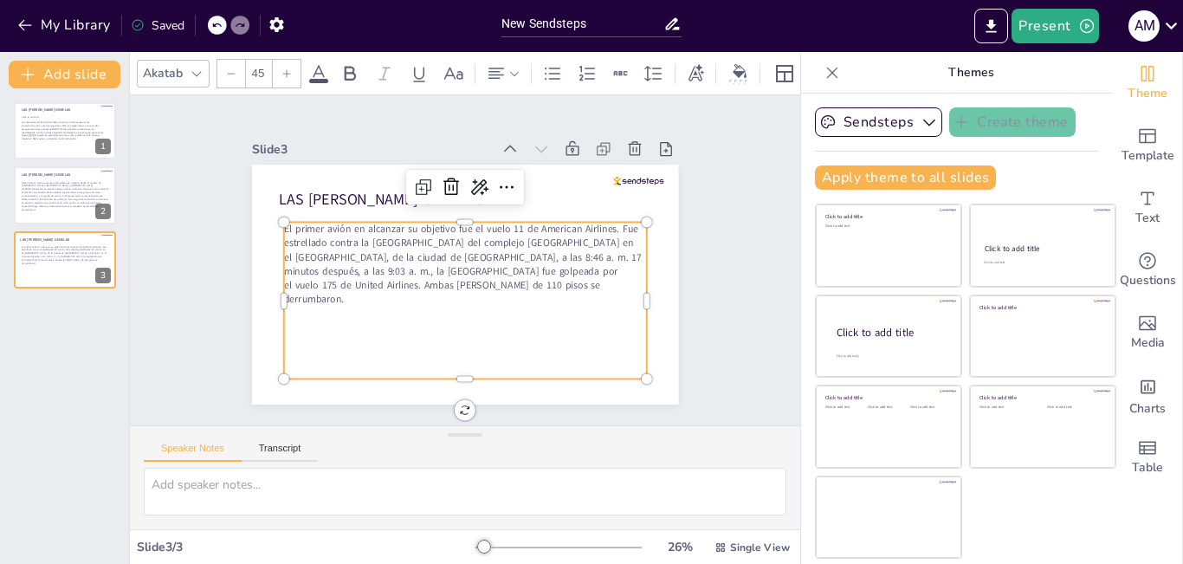
click at [568, 306] on p at bounding box center [465, 313] width 363 height 14
click at [465, 181] on div at bounding box center [479, 187] width 28 height 28
click at [497, 177] on icon at bounding box center [506, 187] width 21 height 21
click at [435, 353] on div "El primer avión en alcanzar su objetivo fue el vuelo 11 de American Airlines. F…" at bounding box center [465, 300] width 363 height 157
click at [569, 306] on p at bounding box center [465, 313] width 363 height 14
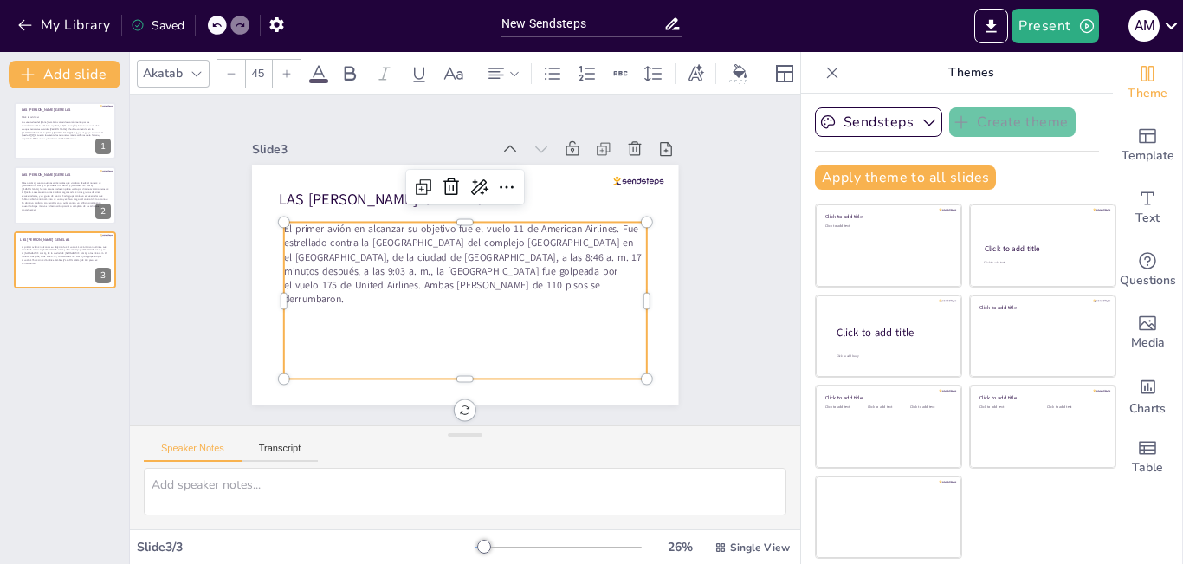
drag, startPoint x: 567, startPoint y: 284, endPoint x: 557, endPoint y: 282, distance: 10.5
click at [565, 283] on p "El primer avión en alcanzar su objetivo fue el vuelo 11 de American Airlines. F…" at bounding box center [465, 264] width 363 height 84
click at [553, 281] on p "El primer avión en alcanzar su objetivo fue el vuelo 11 de American Airlines. F…" at bounding box center [465, 263] width 363 height 84
click at [546, 281] on span "El primer avión en alcanzar su objetivo fue el vuelo 11 de American Airlines. F…" at bounding box center [463, 263] width 358 height 84
click at [537, 279] on span "El primer avión en alcanzar su objetivo fue el vuelo 11 de American Airlines. F…" at bounding box center [463, 263] width 358 height 84
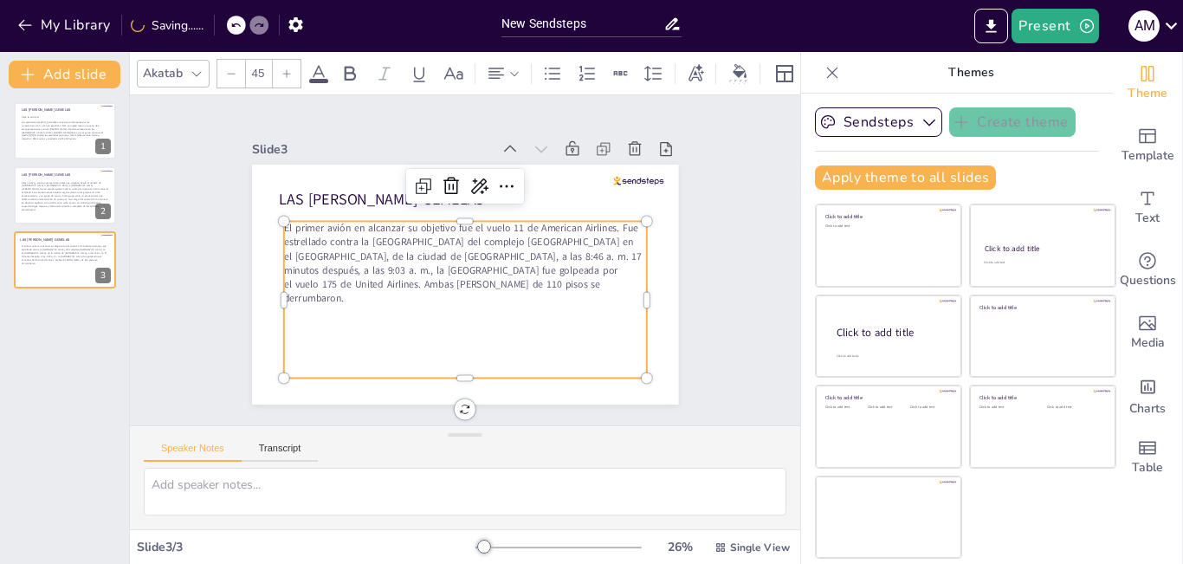
click at [536, 278] on span "El primer avión en alcanzar su objetivo fue el vuelo 11 de American Airlines. F…" at bounding box center [463, 263] width 358 height 84
click at [517, 318] on div "El primer avión en alcanzar su objetivo fue el vuelo 11 de American Airlines. F…" at bounding box center [465, 299] width 363 height 157
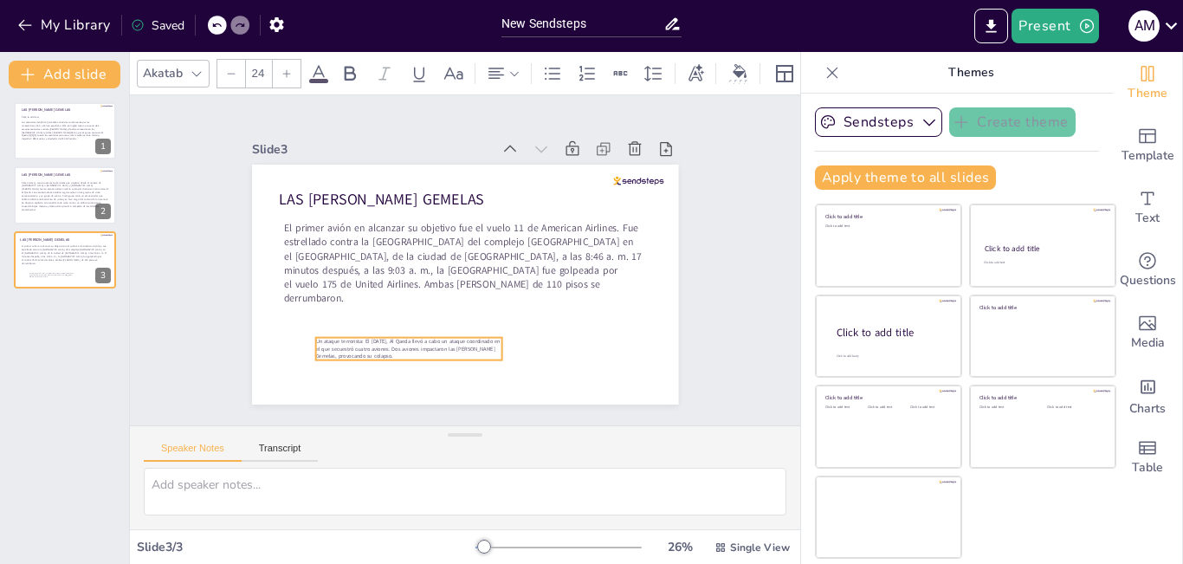
drag, startPoint x: 411, startPoint y: 186, endPoint x: 452, endPoint y: 337, distance: 156.3
click at [452, 338] on span "Un ataque terrorista: El [DATE], Al Qaeda llevó a cabo un ataque coordinado en …" at bounding box center [407, 349] width 184 height 23
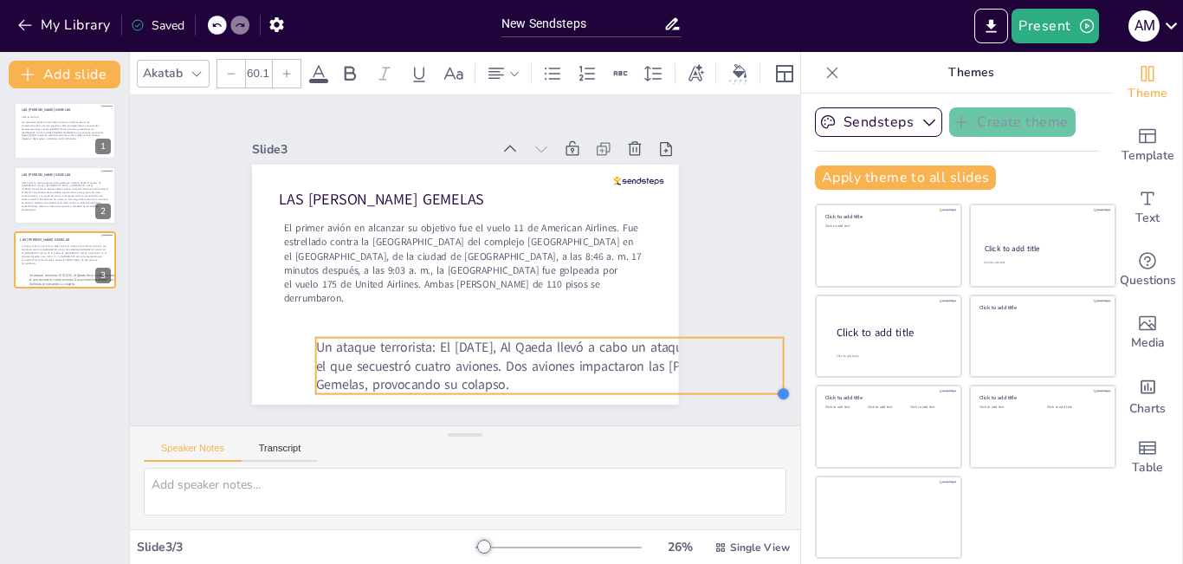
drag, startPoint x: 484, startPoint y: 357, endPoint x: 564, endPoint y: 391, distance: 86.9
click at [564, 391] on div "El primer avión en alcanzar su objetivo fue el vuelo 11 de American Airlines. F…" at bounding box center [465, 285] width 426 height 240
type input "61.1"
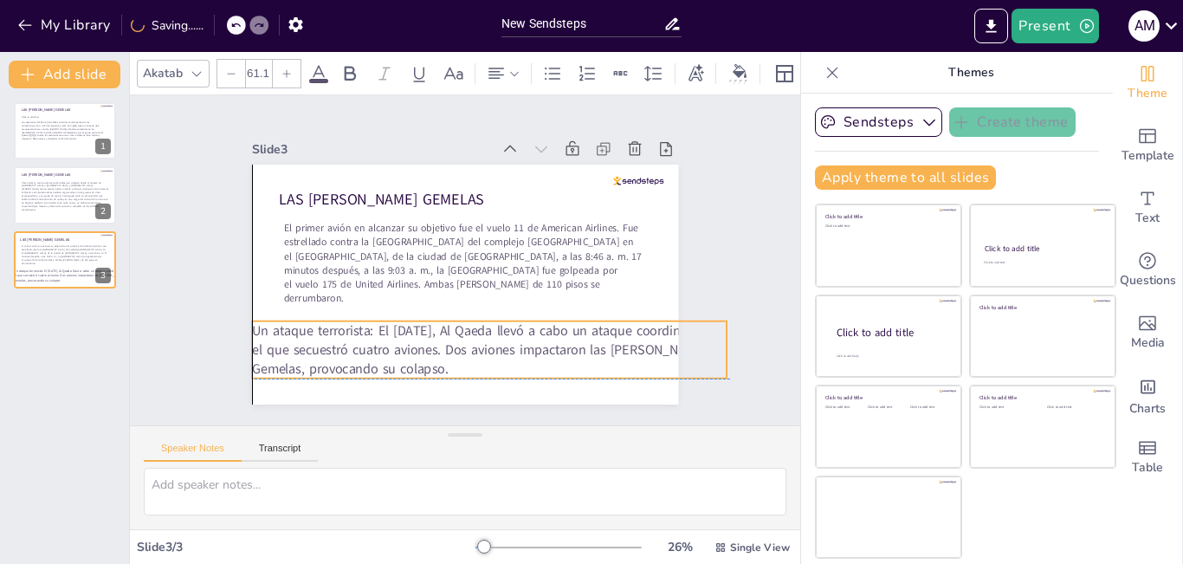
drag, startPoint x: 511, startPoint y: 343, endPoint x: 450, endPoint y: 320, distance: 64.7
click at [450, 321] on span "Un ataque terrorista: El [DATE], Al Qaeda llevó a cabo un ataque coordinado en …" at bounding box center [486, 349] width 469 height 56
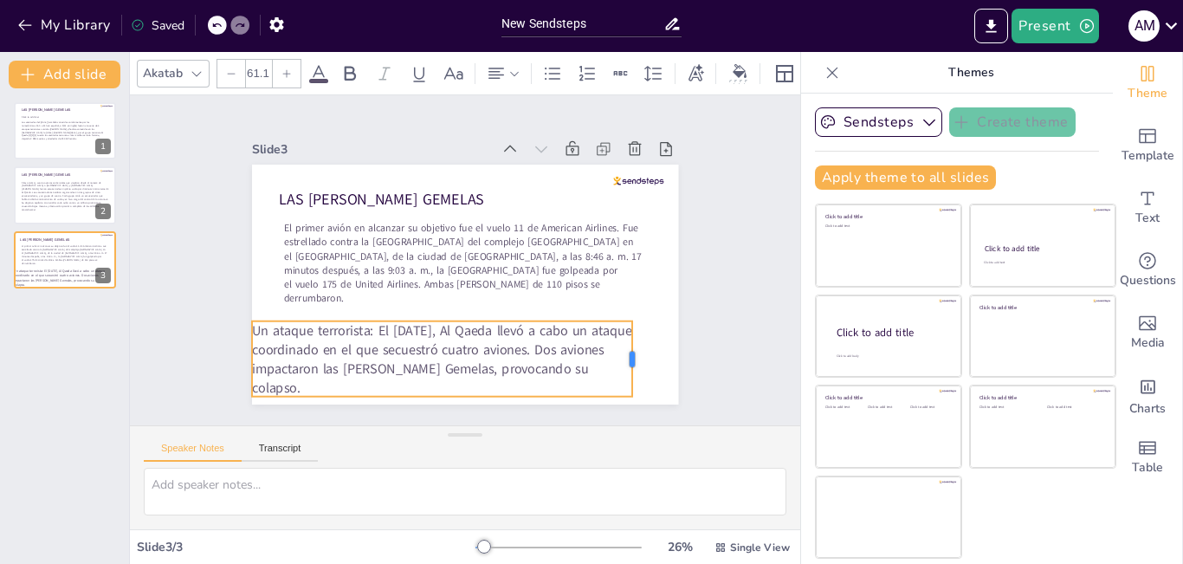
drag, startPoint x: 715, startPoint y: 337, endPoint x: 620, endPoint y: 350, distance: 95.3
click at [632, 350] on div at bounding box center [639, 358] width 14 height 75
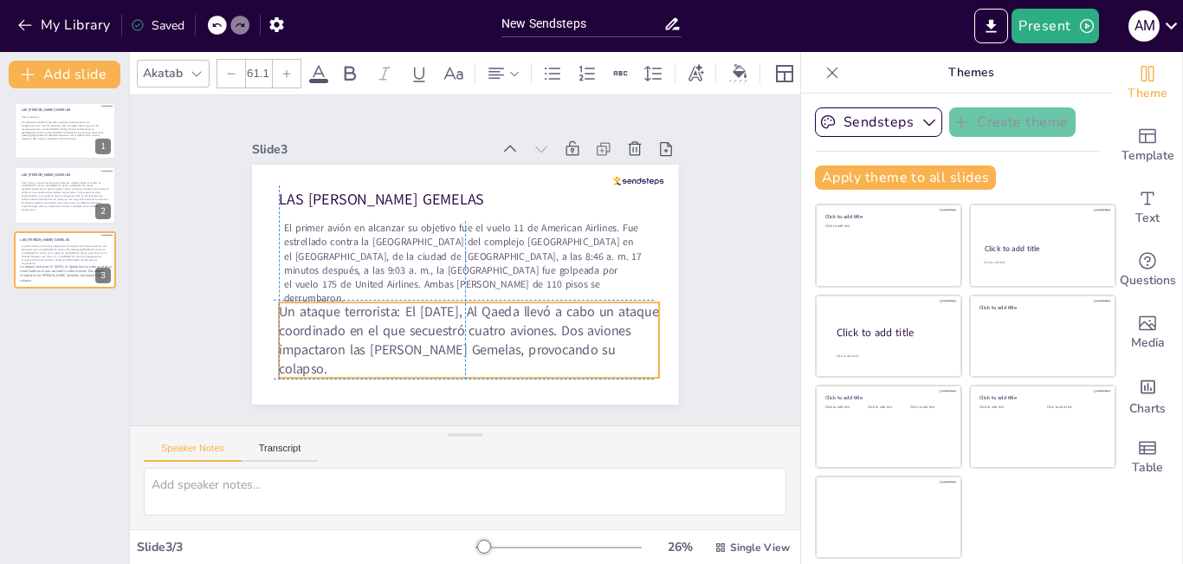
drag, startPoint x: 544, startPoint y: 338, endPoint x: 566, endPoint y: 320, distance: 27.7
click at [566, 320] on span "Un ataque terrorista: El [DATE], Al Qaeda llevó a cabo un ataque coordinado en …" at bounding box center [468, 339] width 379 height 75
click at [708, 326] on div "Slide 1 Click to add text LAS [PERSON_NAME] GEMELAS Los atentados del [DATE] (t…" at bounding box center [465, 260] width 523 height 288
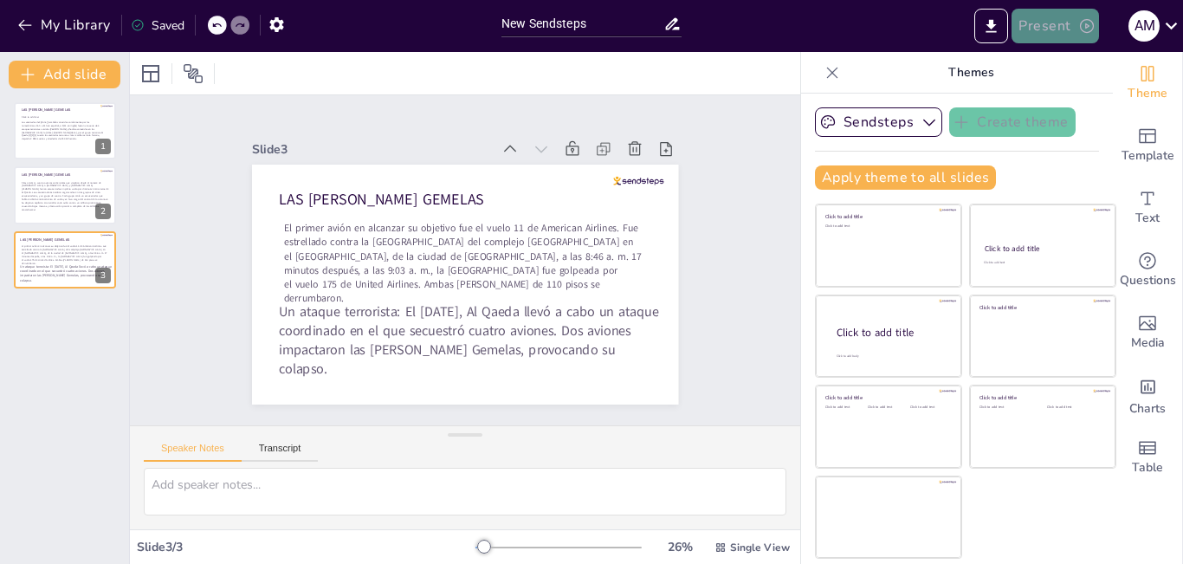
click at [1025, 29] on button "Present" at bounding box center [1055, 26] width 87 height 35
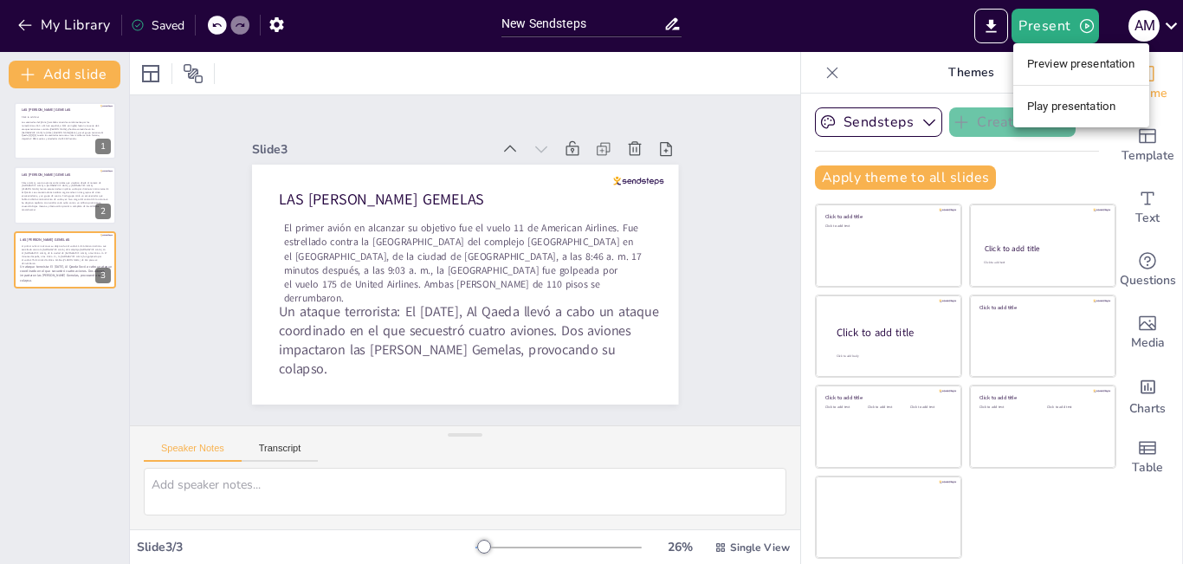
click at [1070, 67] on li "Preview presentation" at bounding box center [1081, 64] width 136 height 28
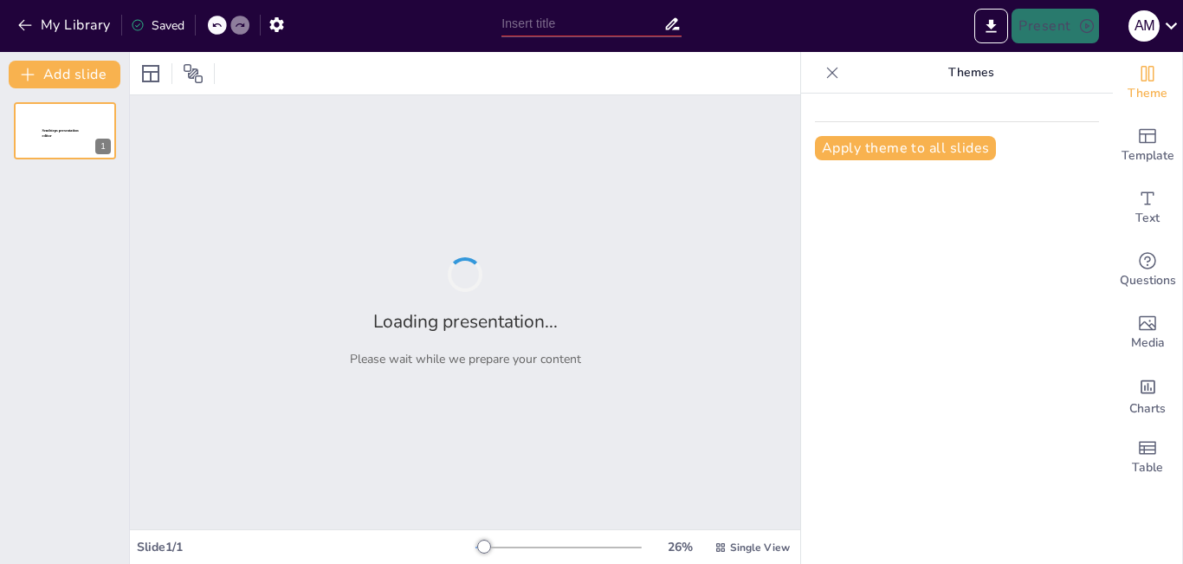
type input "New Sendsteps"
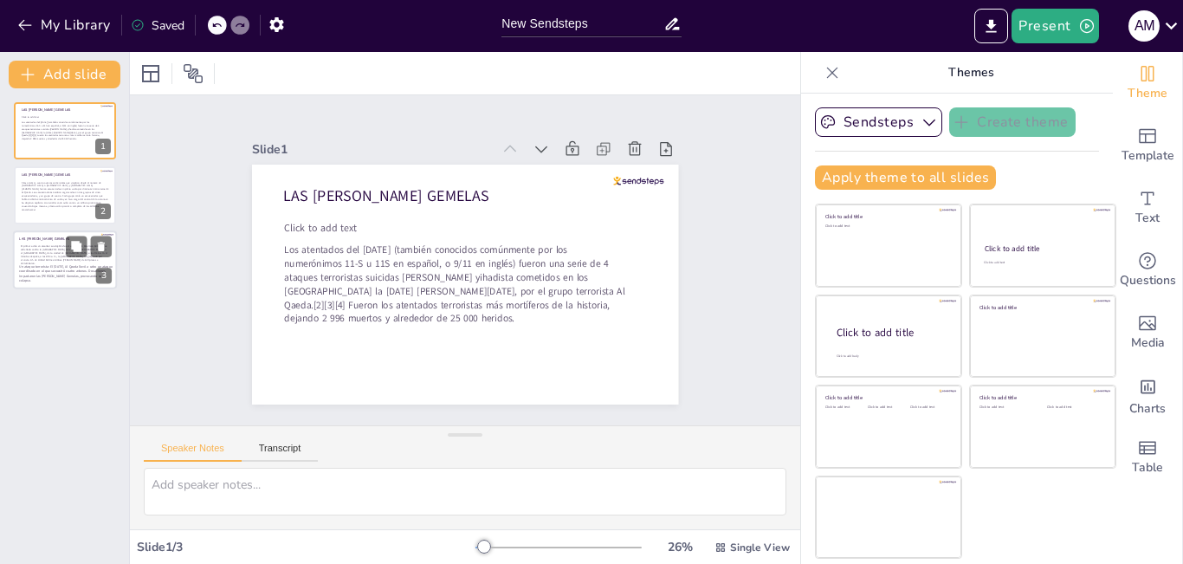
click at [38, 246] on span "El primer avión en alcanzar su objetivo fue el vuelo 11 de American Airlines. F…" at bounding box center [64, 254] width 87 height 21
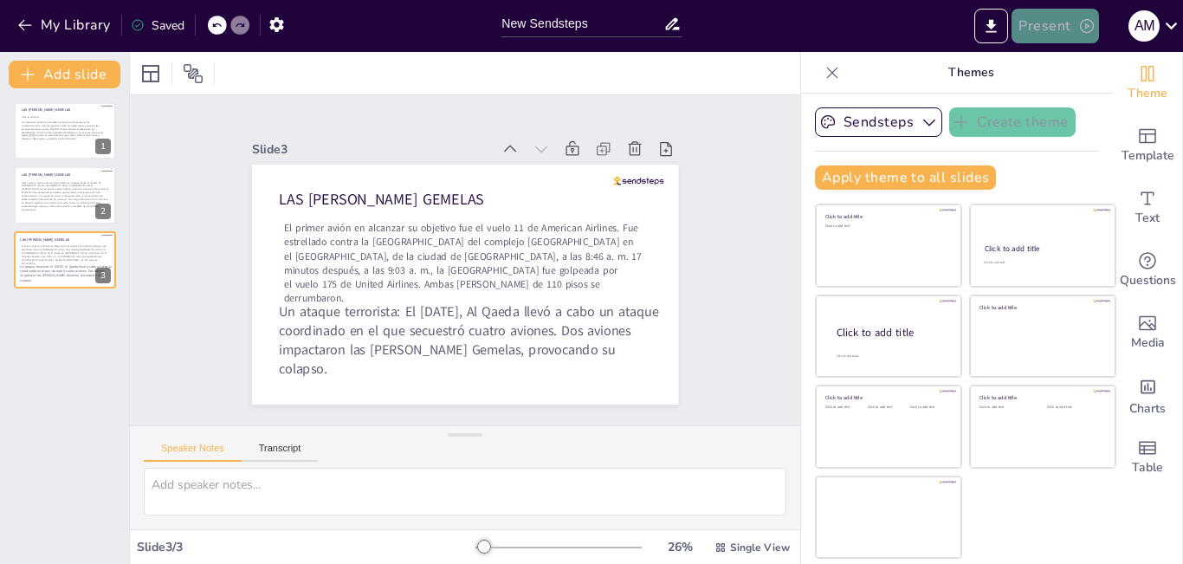
click at [1063, 25] on button "Present" at bounding box center [1055, 26] width 87 height 35
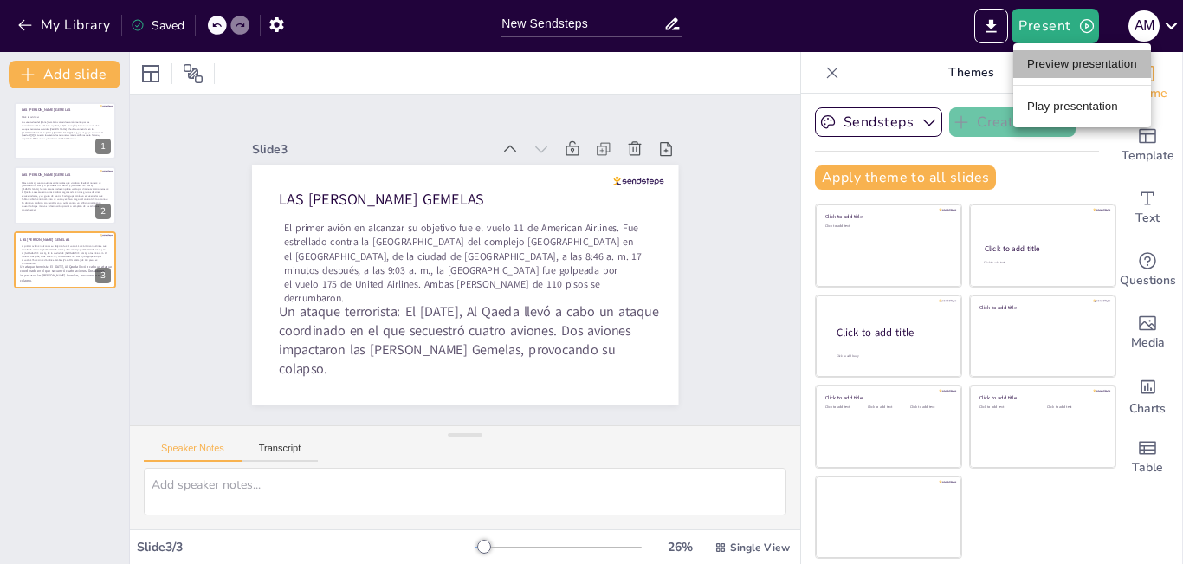
click at [1058, 63] on li "Preview presentation" at bounding box center [1082, 64] width 138 height 28
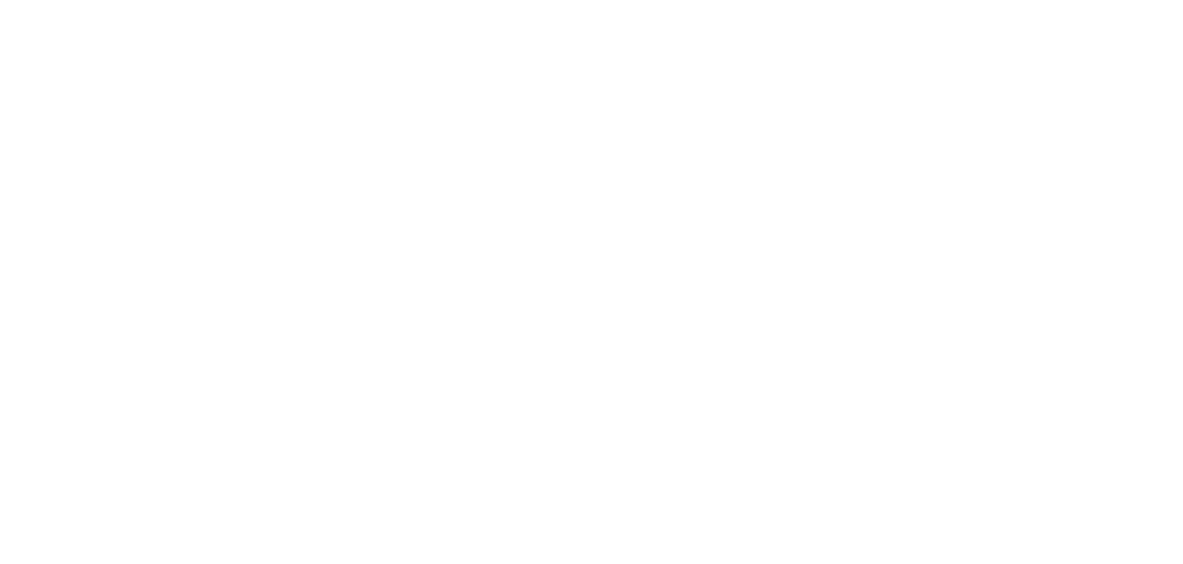
click at [1139, 0] on html at bounding box center [591, 0] width 1183 height 0
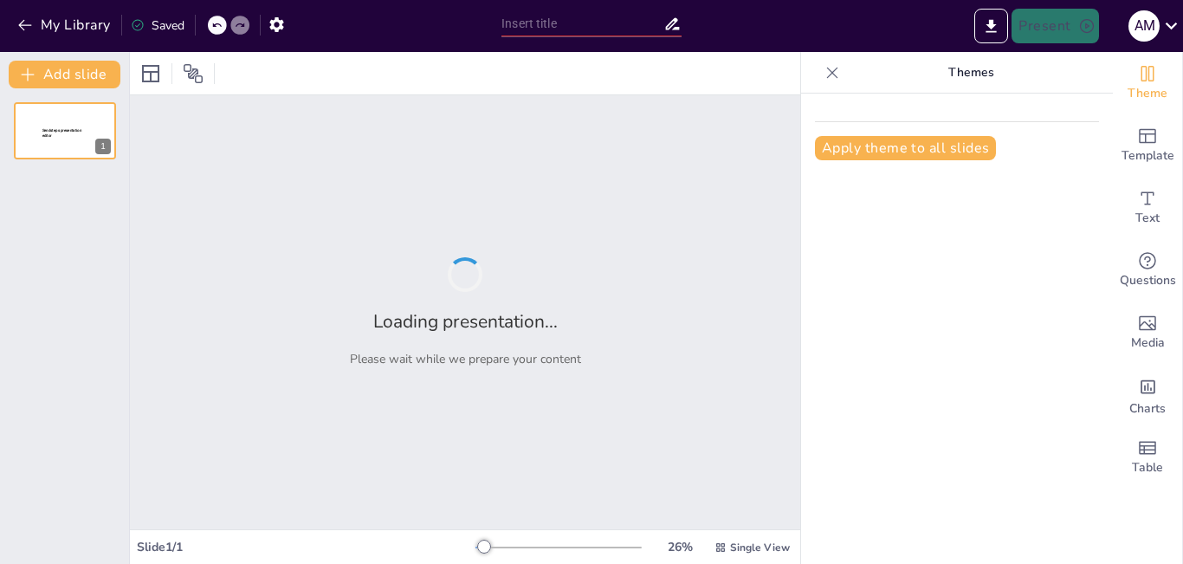
type input "New Sendsteps"
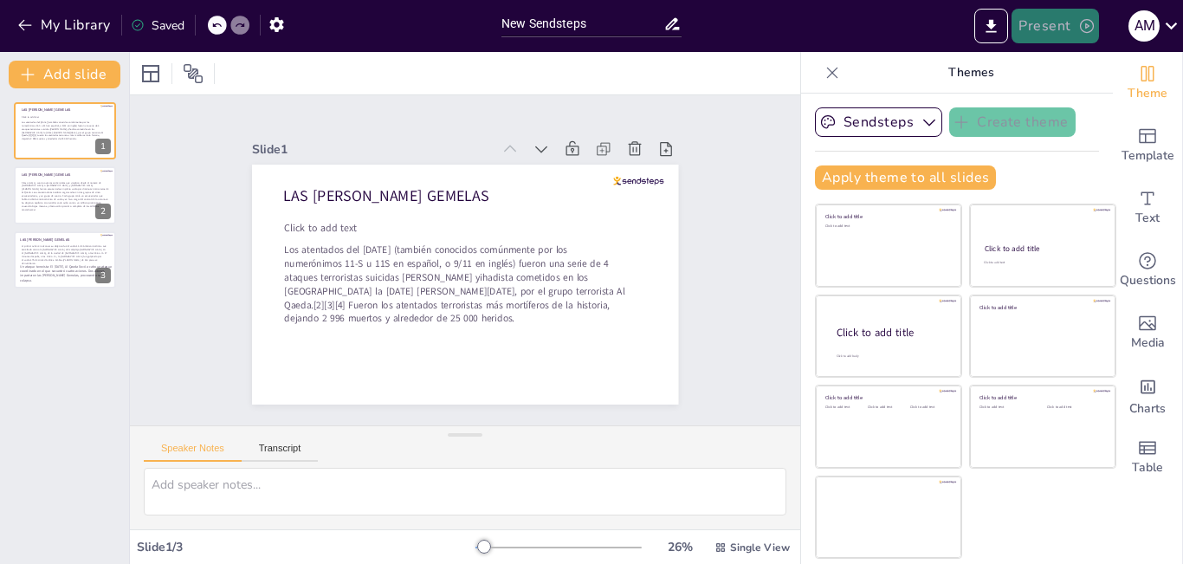
click at [1066, 32] on button "Present" at bounding box center [1055, 26] width 87 height 35
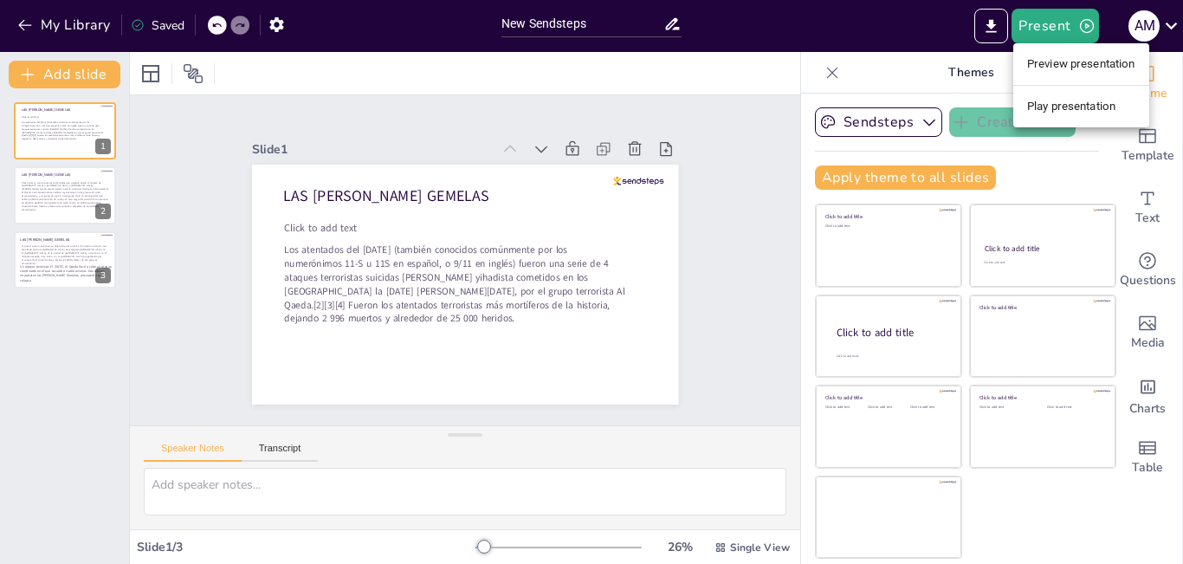
click at [1043, 94] on li "Play presentation" at bounding box center [1081, 107] width 136 height 28
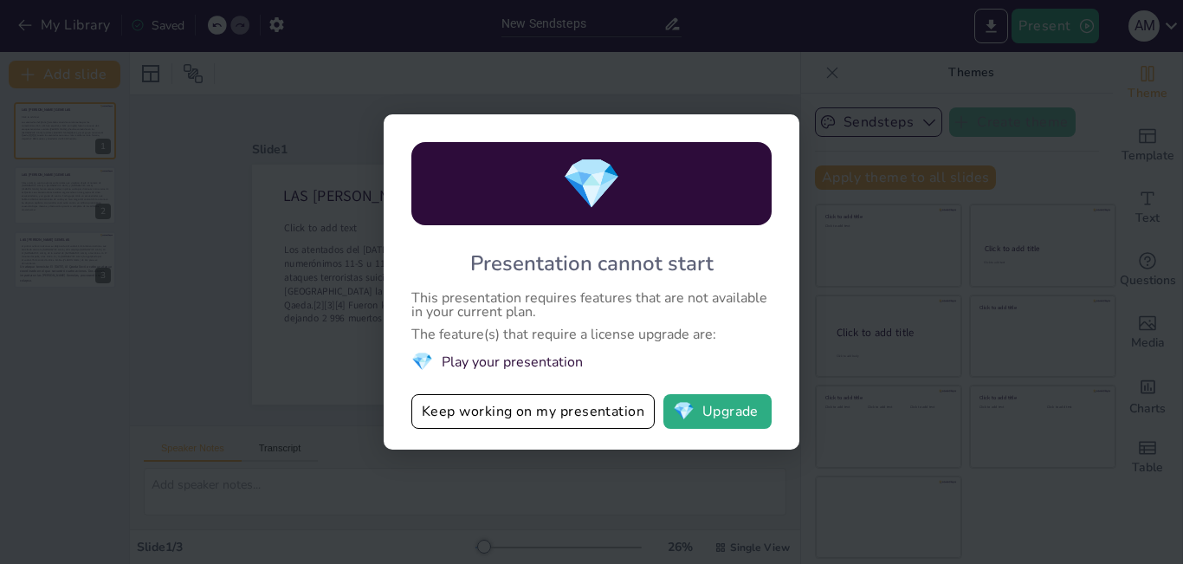
click at [587, 431] on div "💎 Presentation cannot start This presentation requires features that are not av…" at bounding box center [592, 281] width 416 height 335
click at [584, 417] on button "Keep working on my presentation" at bounding box center [532, 411] width 243 height 35
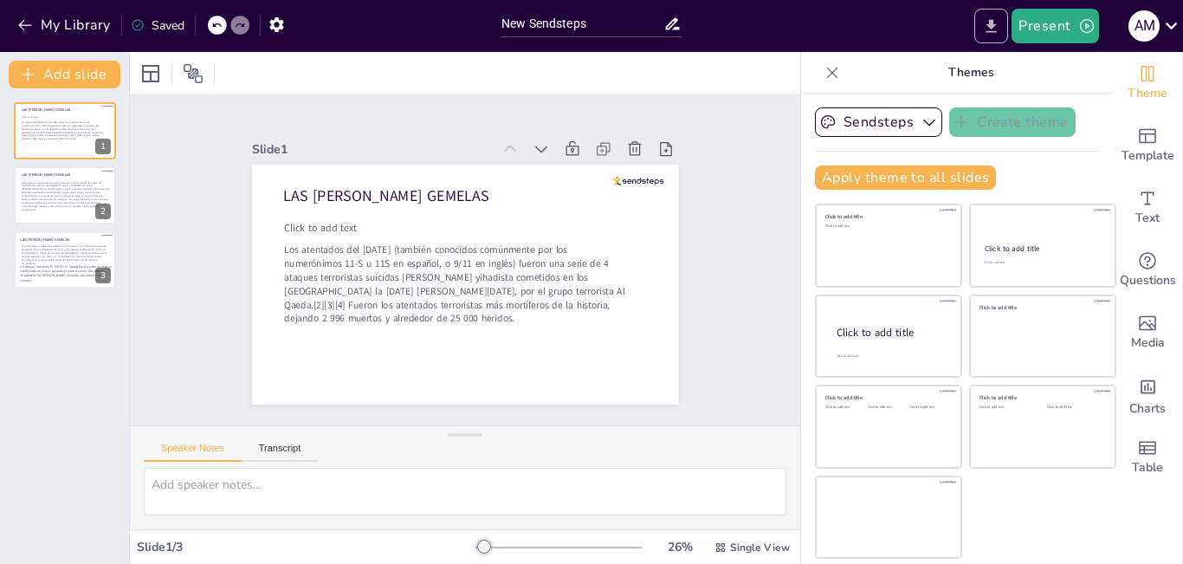
click at [987, 24] on icon "Export to PowerPoint" at bounding box center [991, 26] width 18 height 18
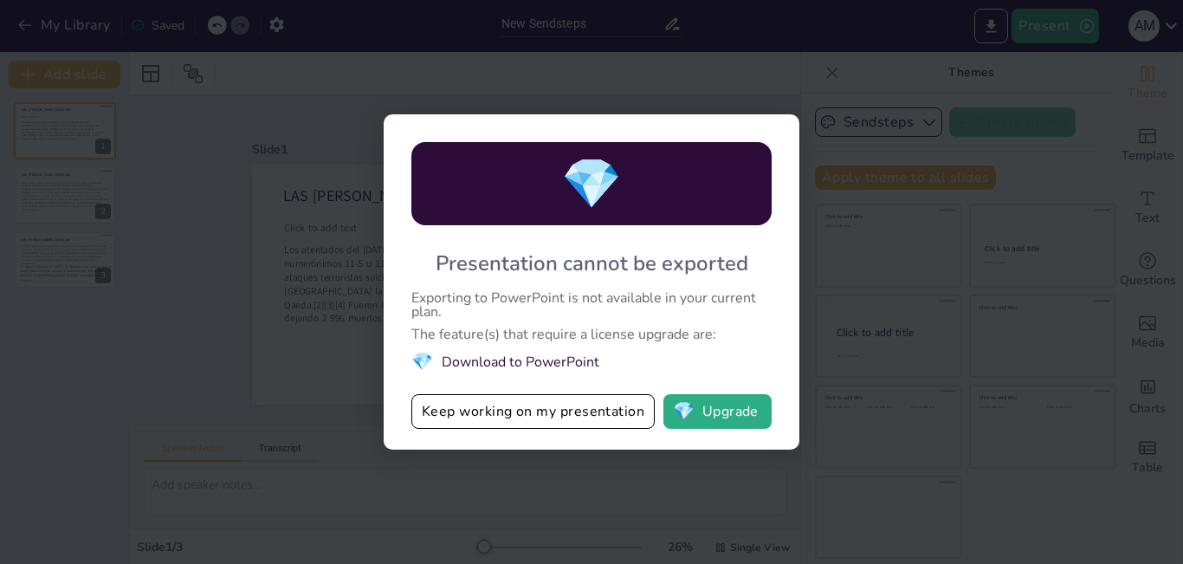
click at [562, 301] on div "Exporting to PowerPoint is not available in your current plan." at bounding box center [591, 305] width 360 height 28
click at [550, 321] on div "💎 Presentation cannot be exported Exporting to PowerPoint is not available in y…" at bounding box center [592, 281] width 416 height 335
click at [547, 353] on li "💎 Download to PowerPoint" at bounding box center [591, 361] width 360 height 23
click at [540, 407] on button "Keep working on my presentation" at bounding box center [532, 411] width 243 height 35
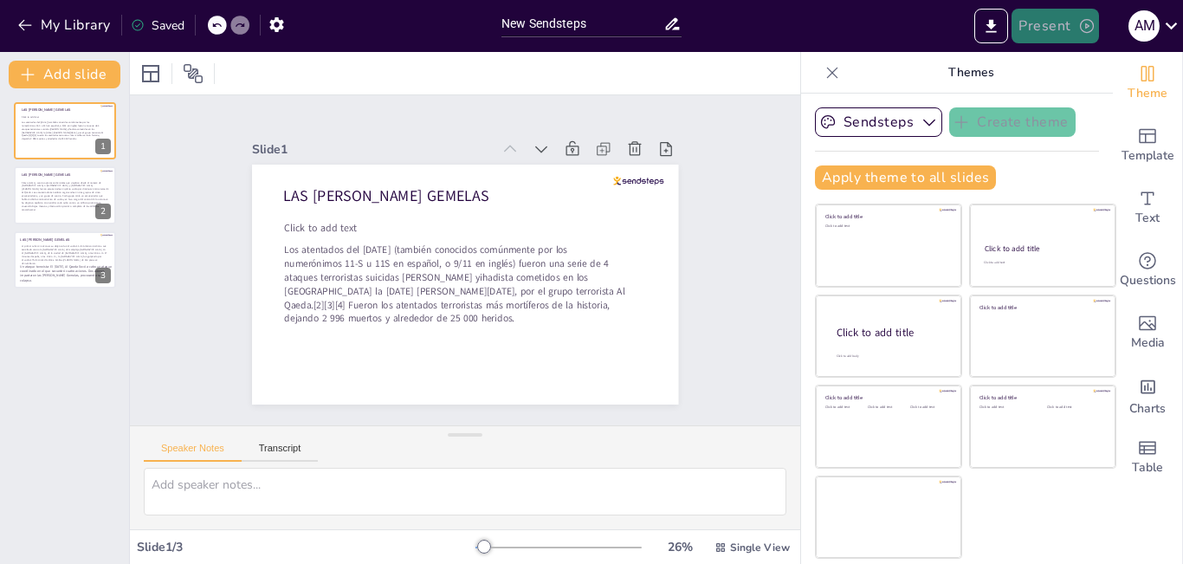
click at [1038, 30] on button "Present" at bounding box center [1055, 26] width 87 height 35
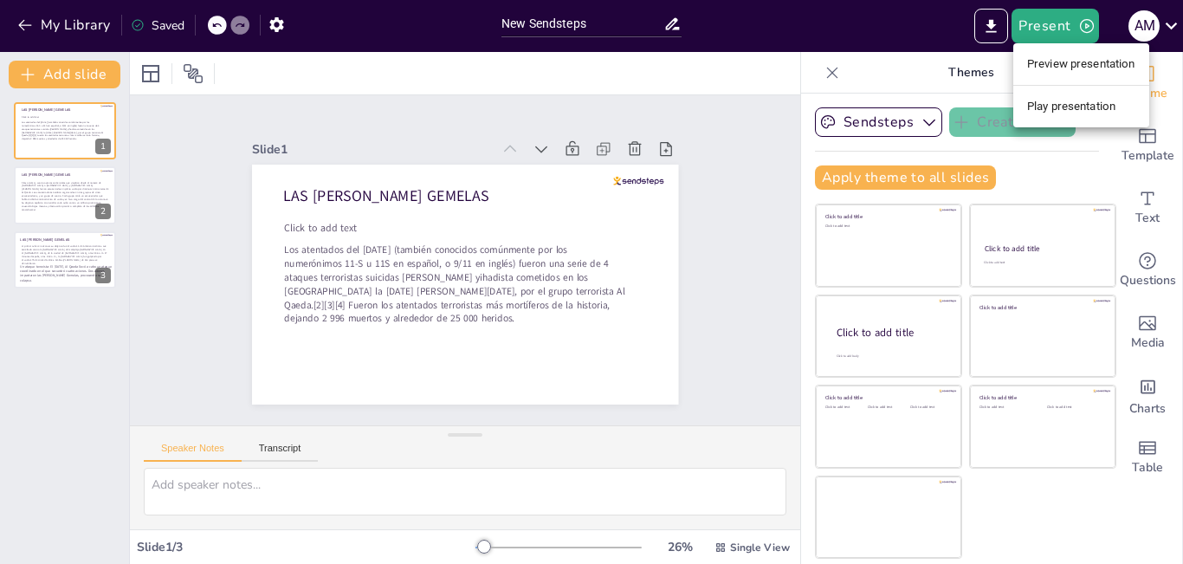
click at [1048, 104] on li "Play presentation" at bounding box center [1081, 107] width 136 height 28
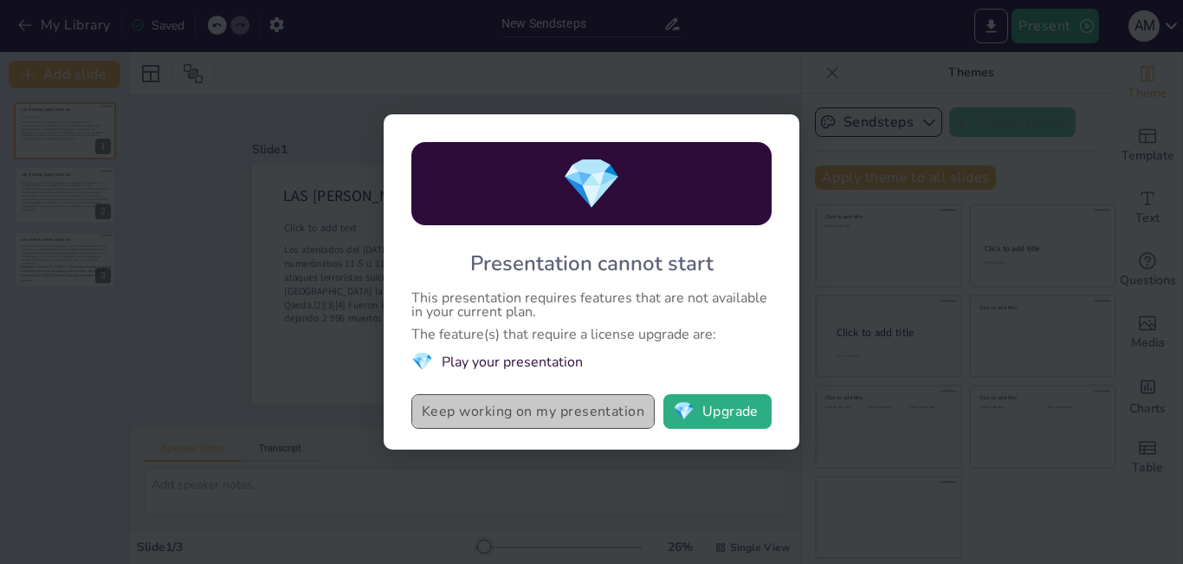
click at [625, 413] on button "Keep working on my presentation" at bounding box center [532, 411] width 243 height 35
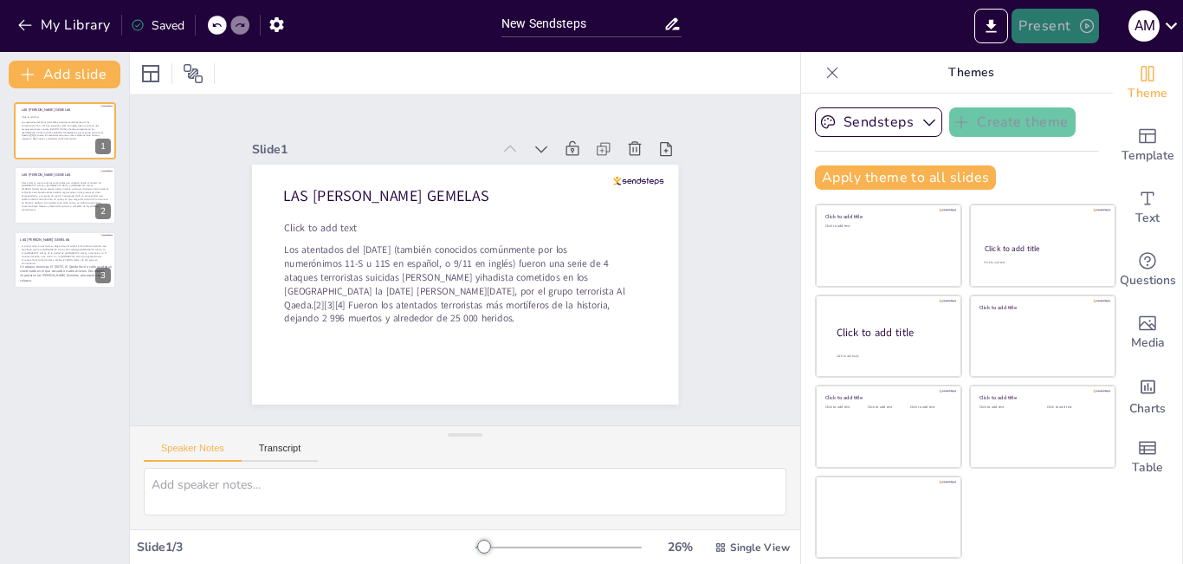
click at [1055, 16] on button "Present" at bounding box center [1055, 26] width 87 height 35
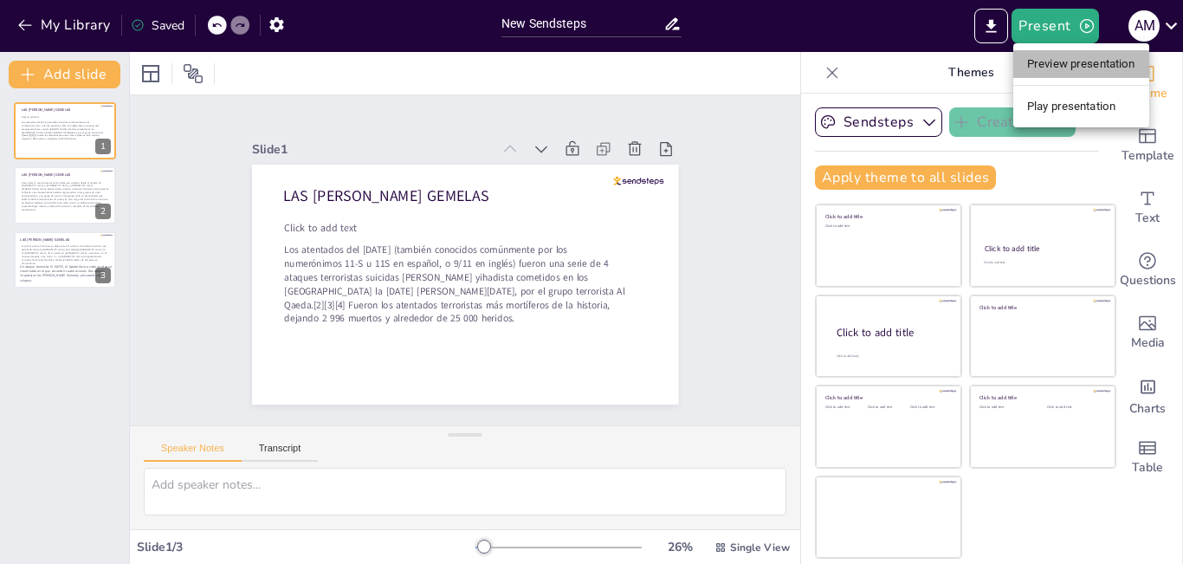
click at [1042, 68] on li "Preview presentation" at bounding box center [1081, 64] width 136 height 28
